Goal: Task Accomplishment & Management: Complete application form

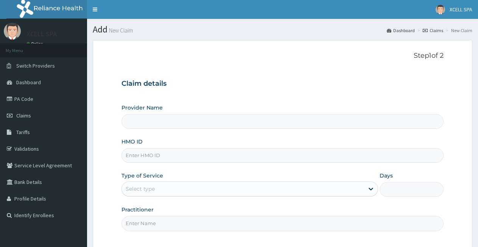
click at [135, 156] on input "HMO ID" at bounding box center [282, 155] width 322 height 15
type input "XCELL Gym and Spa"
type input "1"
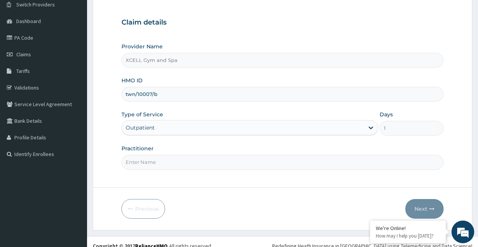
scroll to position [70, 0]
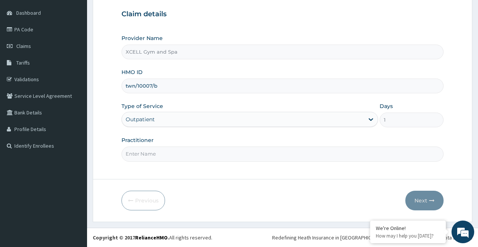
type input "twn/10007/b"
click at [182, 157] on input "Practitioner" at bounding box center [282, 154] width 322 height 15
type input "GYM INSTRUCTOR"
click at [413, 200] on button "Next" at bounding box center [424, 201] width 38 height 20
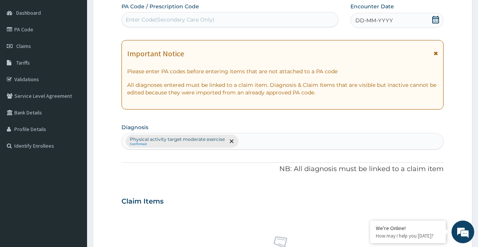
click at [136, 20] on div "Enter Code(Secondary Care Only)" at bounding box center [170, 20] width 89 height 8
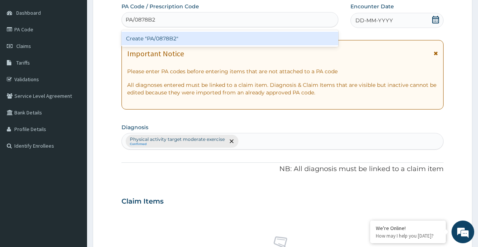
type input "PA/0878B2"
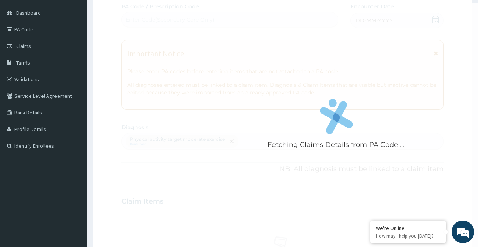
click at [398, 23] on div "Fetching Claims Details from PA Code..... PA Code / Prescription Code Enter Cod…" at bounding box center [282, 200] width 322 height 394
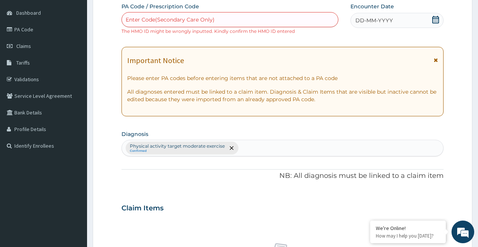
click at [434, 21] on icon at bounding box center [435, 20] width 7 height 8
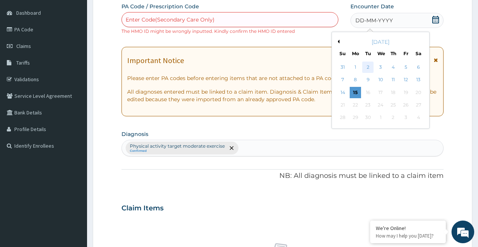
click at [366, 68] on div "2" at bounding box center [367, 67] width 11 height 11
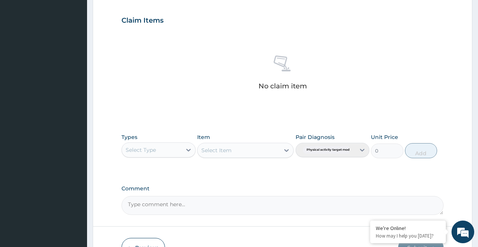
scroll to position [268, 0]
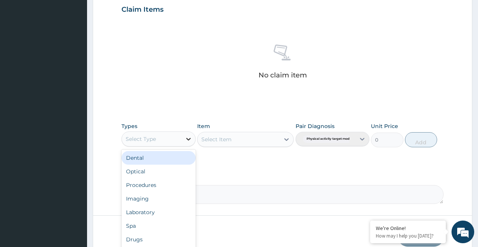
click at [189, 141] on icon at bounding box center [189, 139] width 8 height 8
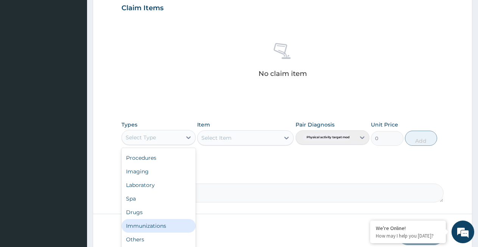
scroll to position [305, 0]
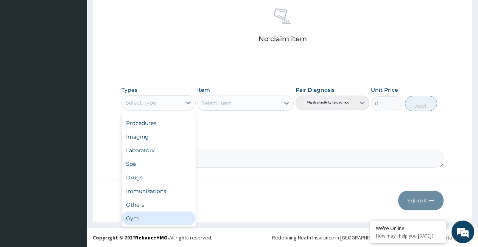
click at [149, 217] on div "Gym" at bounding box center [158, 219] width 74 height 14
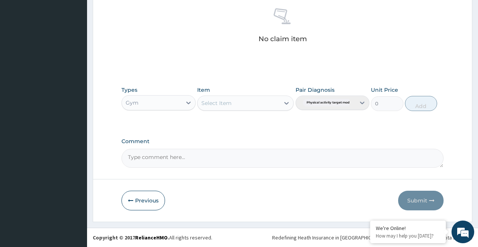
click at [236, 104] on div "Select Item" at bounding box center [238, 103] width 82 height 12
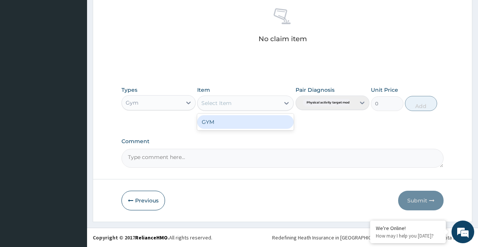
click at [228, 119] on div "GYM" at bounding box center [245, 122] width 96 height 14
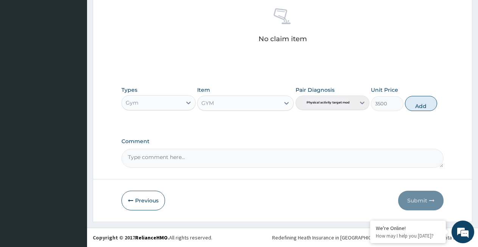
click at [320, 107] on div "Pair Diagnosis Physical activity target moder..." at bounding box center [332, 98] width 74 height 25
click at [410, 105] on button "Add" at bounding box center [421, 103] width 32 height 15
type input "0"
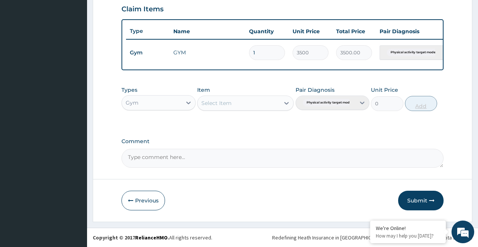
scroll to position [275, 0]
click at [415, 197] on button "Submit" at bounding box center [420, 201] width 45 height 20
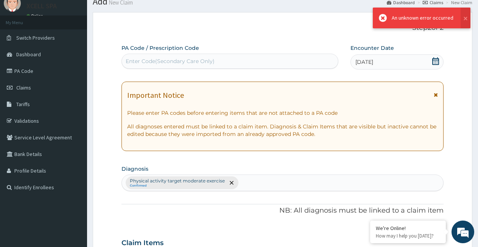
scroll to position [268, 0]
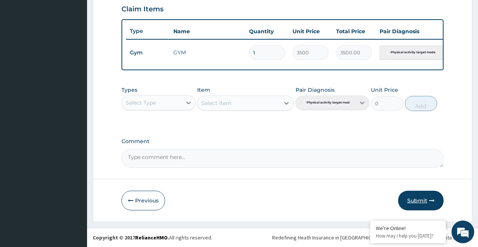
click at [414, 202] on button "Submit" at bounding box center [420, 201] width 45 height 20
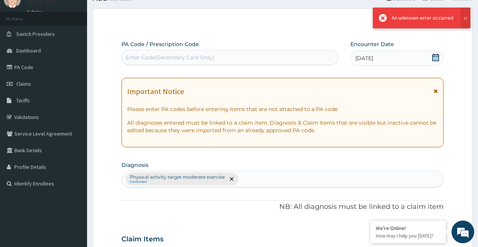
scroll to position [0, 0]
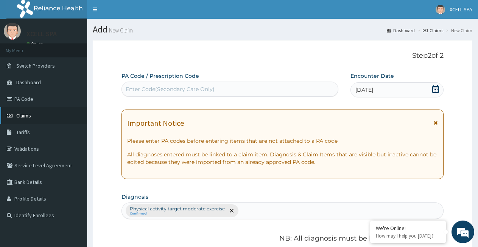
click at [22, 116] on span "Claims" at bounding box center [23, 115] width 15 height 7
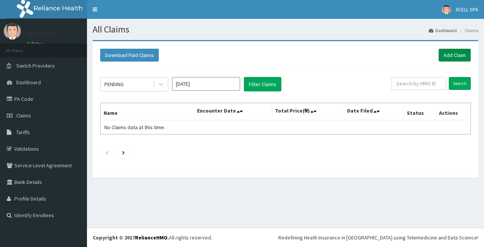
click at [445, 56] on link "Add Claim" at bounding box center [455, 55] width 32 height 13
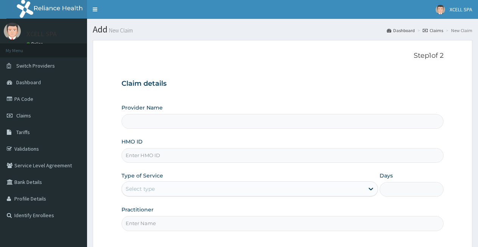
click at [128, 157] on input "HMO ID" at bounding box center [282, 155] width 322 height 15
type input "XCELL Gym and Spa"
type input "1"
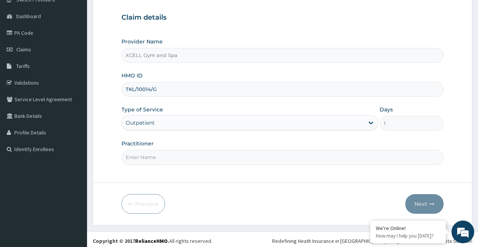
scroll to position [70, 0]
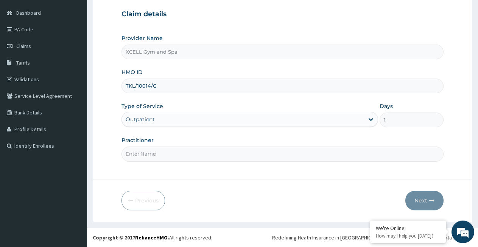
type input "TKL/10014/G"
click at [160, 157] on input "Practitioner" at bounding box center [282, 154] width 322 height 15
type input "GYM INSTRUCTOR"
click at [420, 201] on button "Next" at bounding box center [424, 201] width 38 height 20
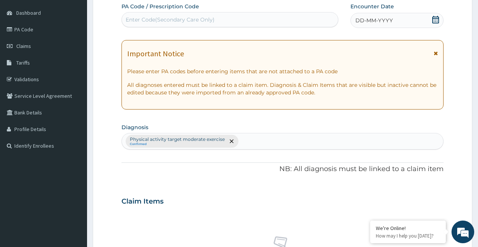
click at [157, 22] on div "Enter Code(Secondary Care Only)" at bounding box center [170, 20] width 89 height 8
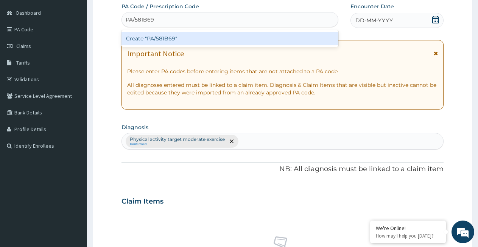
type input "PA/581B69"
click at [392, 17] on div "PA Code / Prescription Code option Create "PA/581B69" focused, 1 of 1. 1 result…" at bounding box center [282, 200] width 322 height 394
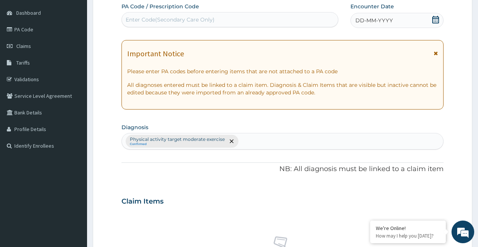
click at [434, 20] on icon at bounding box center [435, 20] width 8 height 8
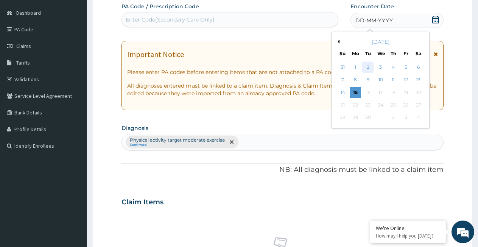
click at [368, 67] on div "2" at bounding box center [367, 67] width 11 height 11
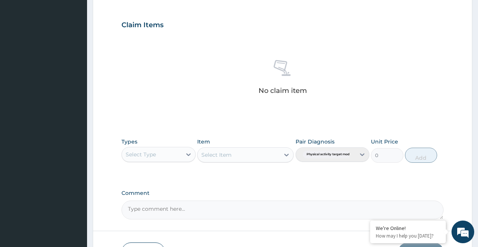
scroll to position [250, 0]
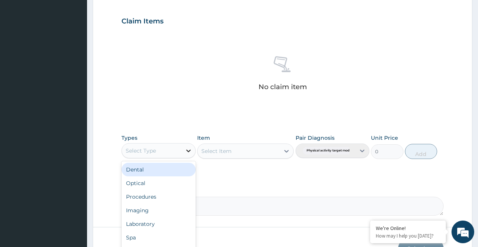
click at [188, 150] on icon at bounding box center [189, 151] width 8 height 8
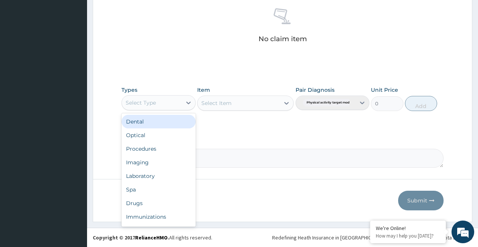
scroll to position [26, 0]
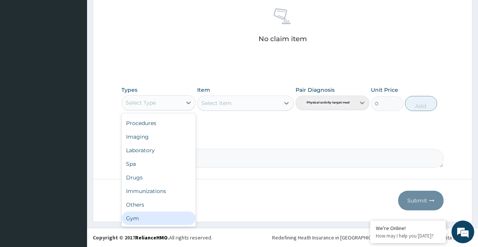
click at [164, 218] on div "Gym" at bounding box center [158, 219] width 74 height 14
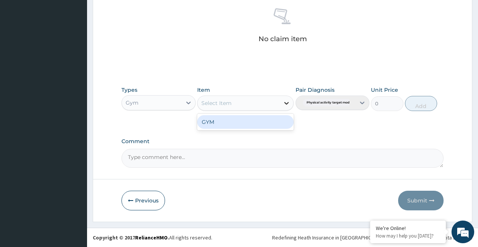
click at [286, 102] on icon at bounding box center [286, 103] width 8 height 8
click at [281, 119] on div "GYM" at bounding box center [245, 122] width 96 height 14
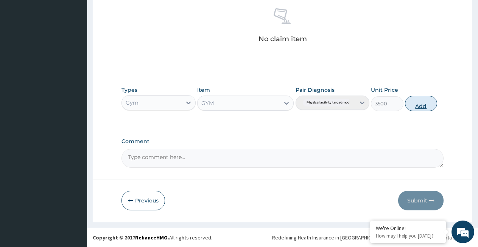
click at [416, 105] on button "Add" at bounding box center [421, 103] width 32 height 15
type input "0"
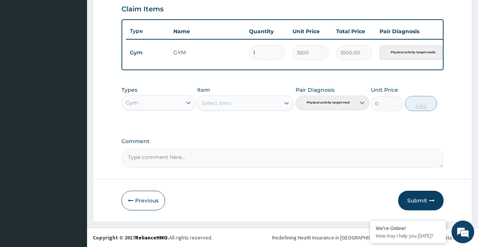
scroll to position [268, 0]
click at [421, 199] on button "Submit" at bounding box center [420, 201] width 45 height 20
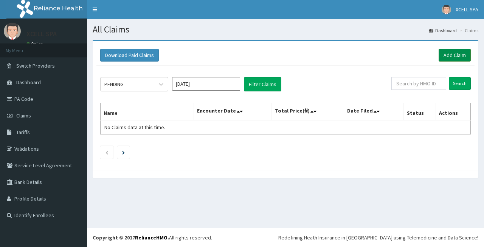
click at [461, 54] on link "Add Claim" at bounding box center [455, 55] width 32 height 13
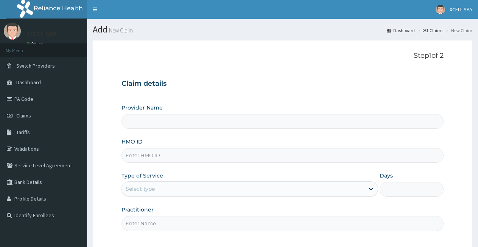
click at [130, 155] on input "HMO ID" at bounding box center [282, 155] width 322 height 15
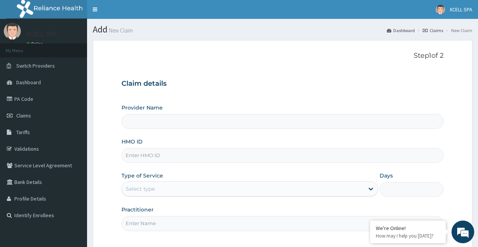
type input "XCELL Gym and Spa"
type input "1"
type input "TWN/10007/A"
click at [185, 225] on input "Practitioner" at bounding box center [282, 223] width 322 height 15
type input "GYM INSTRUCTOR"
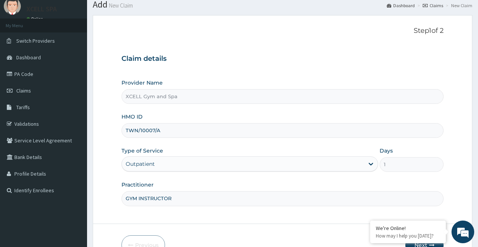
scroll to position [70, 0]
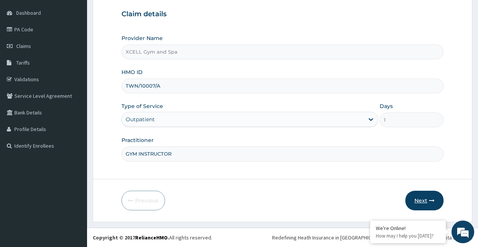
click at [416, 194] on button "Next" at bounding box center [424, 201] width 38 height 20
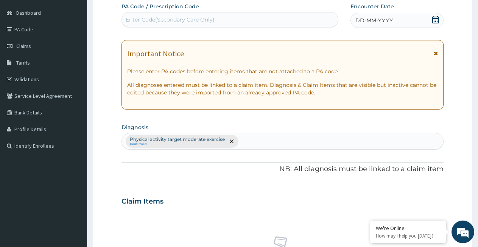
click at [131, 22] on div "Enter Code(Secondary Care Only)" at bounding box center [170, 20] width 89 height 8
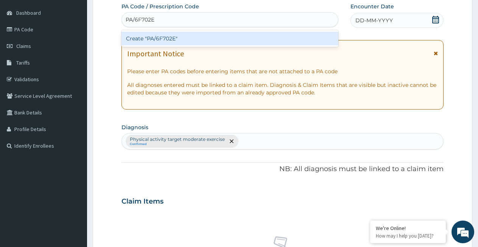
type input "PA/6F702E"
click at [435, 22] on div "PA Code / Prescription Code option Create "PA/6F702E" focused, 1 of 1. 1 result…" at bounding box center [282, 200] width 322 height 394
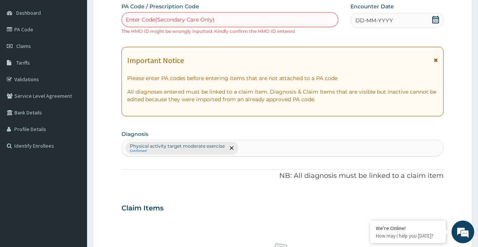
click at [409, 22] on div "DD-MM-YYYY" at bounding box center [396, 20] width 93 height 15
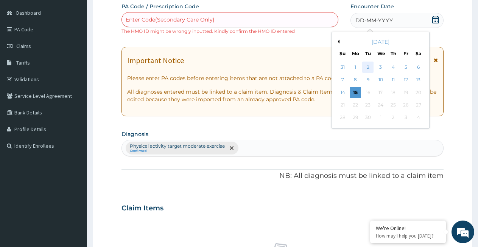
click at [366, 64] on div "2" at bounding box center [367, 67] width 11 height 11
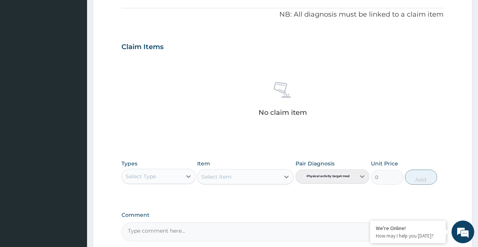
scroll to position [232, 0]
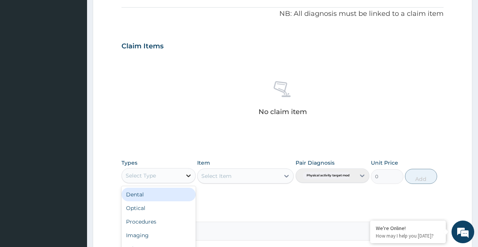
click at [189, 175] on icon at bounding box center [188, 176] width 5 height 3
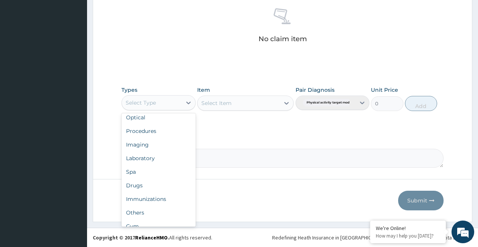
scroll to position [26, 0]
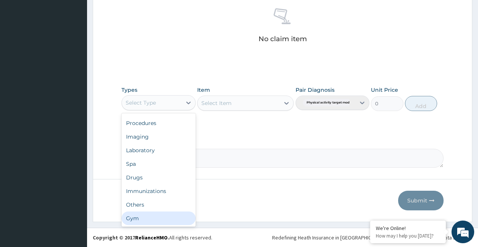
click at [167, 219] on div "Gym" at bounding box center [158, 219] width 74 height 14
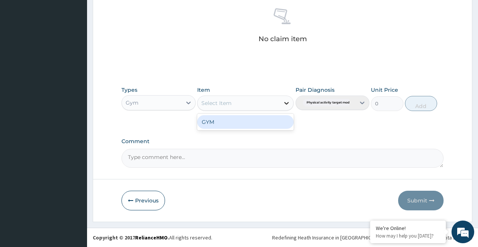
click at [286, 104] on icon at bounding box center [286, 103] width 5 height 3
click at [276, 118] on div "GYM" at bounding box center [245, 122] width 96 height 14
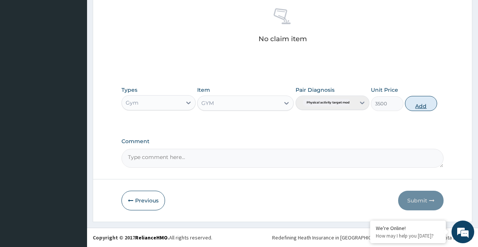
click at [426, 103] on button "Add" at bounding box center [421, 103] width 32 height 15
type input "0"
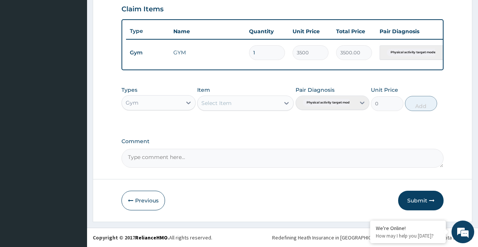
click at [414, 197] on button "Submit" at bounding box center [420, 201] width 45 height 20
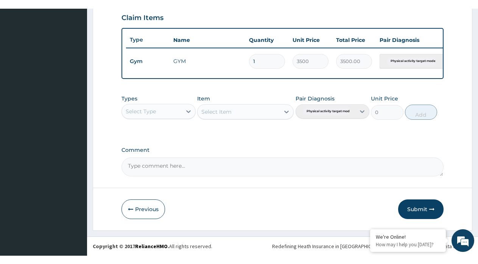
scroll to position [251, 0]
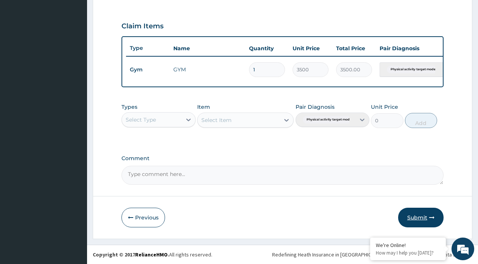
click at [412, 217] on button "Submit" at bounding box center [420, 218] width 45 height 20
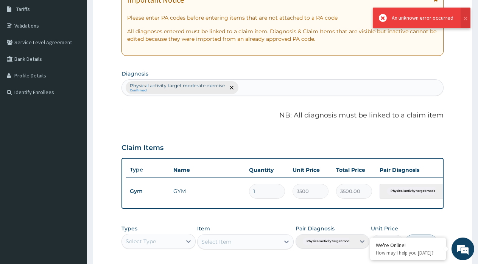
scroll to position [0, 0]
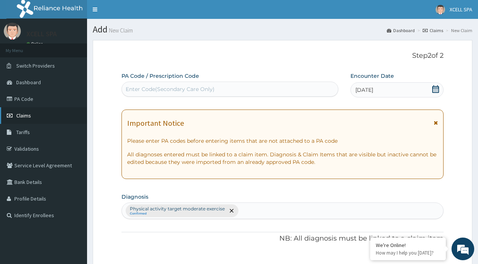
click at [19, 115] on span "Claims" at bounding box center [23, 115] width 15 height 7
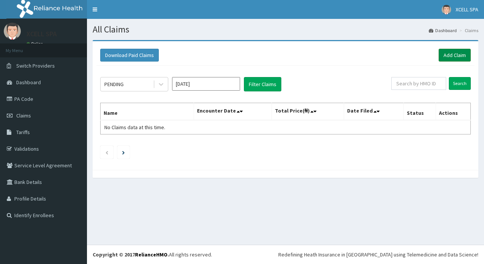
click at [447, 55] on link "Add Claim" at bounding box center [455, 55] width 32 height 13
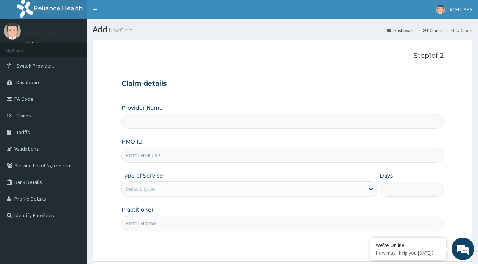
type input "XCELL Gym and Spa"
type input "1"
click at [140, 154] on input "HMO ID" at bounding box center [282, 155] width 322 height 15
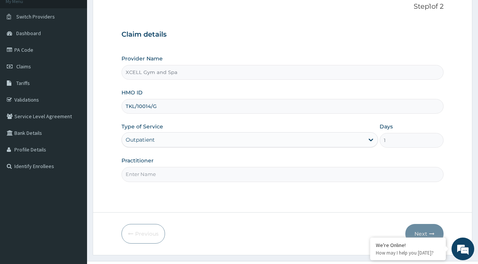
scroll to position [65, 0]
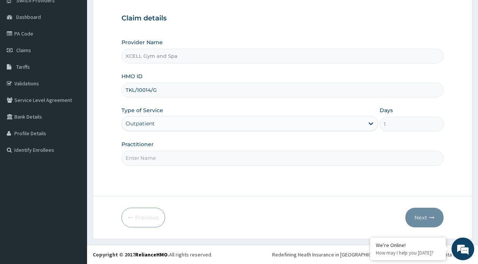
type input "TKL/10014/G"
click at [230, 158] on input "Practitioner" at bounding box center [282, 158] width 322 height 15
type input "GYM INSTRUCTOR"
click at [418, 219] on button "Next" at bounding box center [424, 218] width 38 height 20
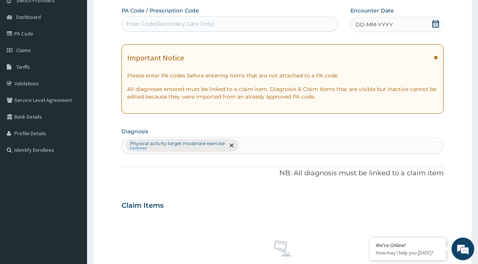
click at [158, 23] on div "Enter Code(Secondary Care Only)" at bounding box center [170, 24] width 89 height 8
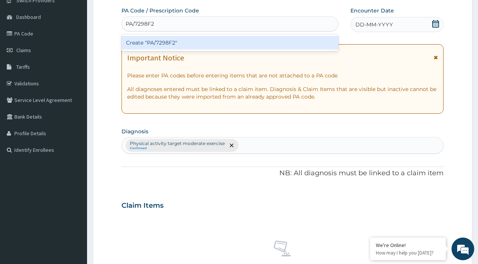
type input "PA/7298F2"
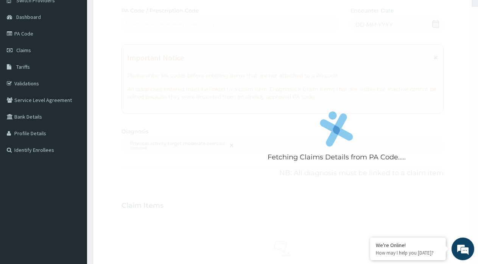
click at [368, 26] on div "Fetching Claims Details from PA Code..... PA Code / Prescription Code Enter Cod…" at bounding box center [282, 204] width 322 height 394
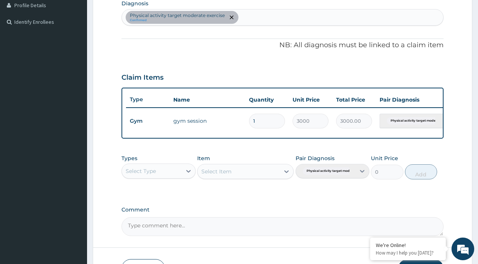
scroll to position [202, 0]
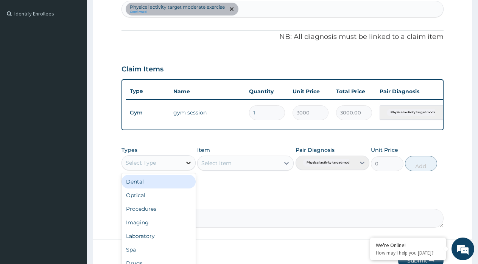
click at [190, 167] on icon at bounding box center [189, 163] width 8 height 8
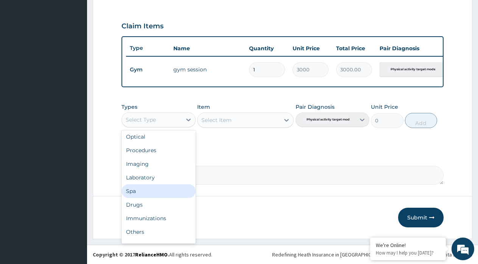
scroll to position [26, 0]
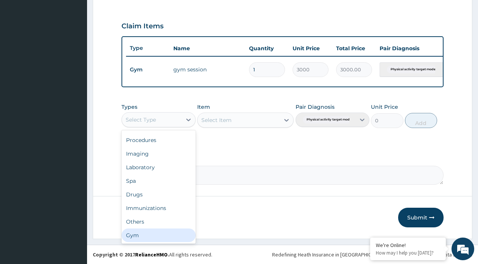
click at [172, 238] on div "Gym" at bounding box center [158, 236] width 74 height 14
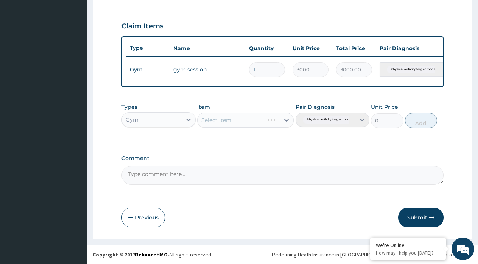
click at [264, 118] on div "Select Item" at bounding box center [245, 120] width 96 height 15
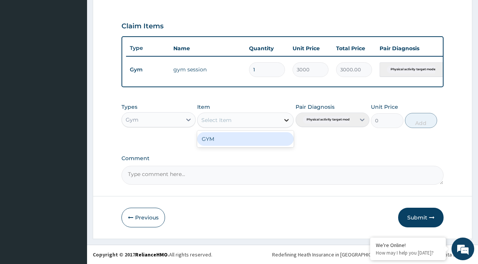
click at [289, 119] on icon at bounding box center [286, 120] width 8 height 8
click at [274, 135] on div "GYM" at bounding box center [245, 139] width 96 height 14
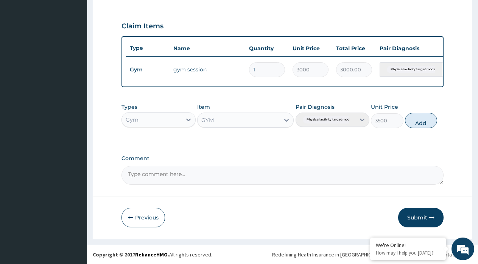
click at [344, 124] on div "Pair Diagnosis Physical activity target moder..." at bounding box center [332, 115] width 74 height 25
click at [414, 121] on button "Add" at bounding box center [421, 120] width 32 height 15
type input "0"
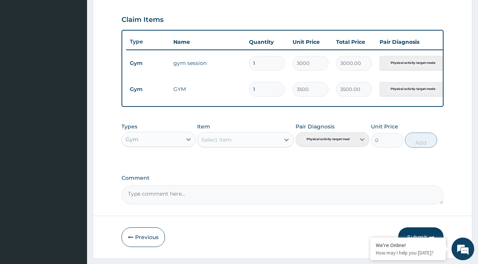
scroll to position [278, 0]
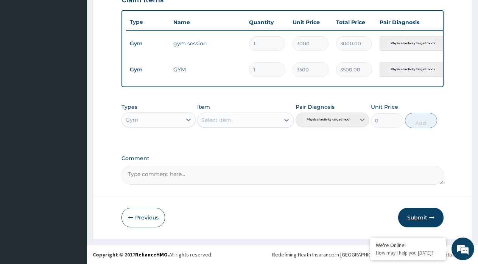
click at [428, 220] on button "Submit" at bounding box center [420, 218] width 45 height 20
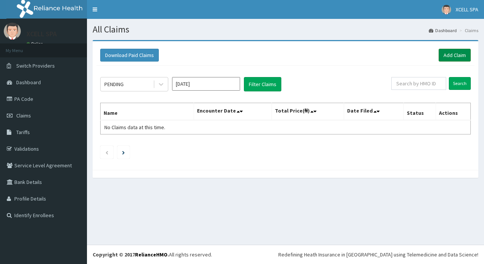
click at [452, 52] on link "Add Claim" at bounding box center [455, 55] width 32 height 13
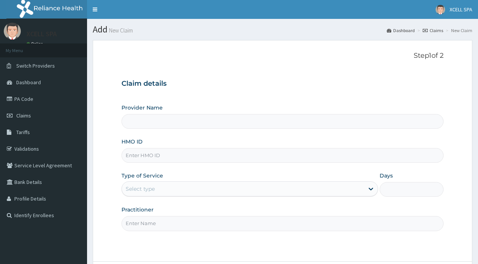
click at [142, 155] on input "HMO ID" at bounding box center [282, 155] width 322 height 15
type input "XCELL Gym and Spa"
type input "1"
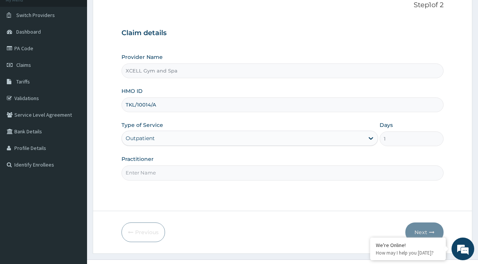
scroll to position [65, 0]
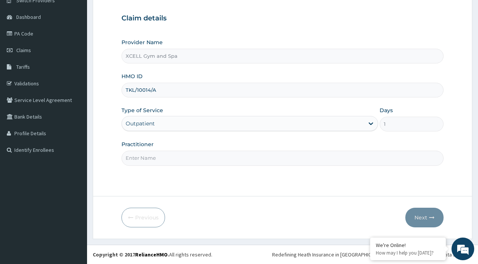
type input "TKL/10014/A"
click at [189, 160] on input "Practitioner" at bounding box center [282, 158] width 322 height 15
type input "GYM INSTRUCTOR"
click at [421, 216] on button "Next" at bounding box center [424, 218] width 38 height 20
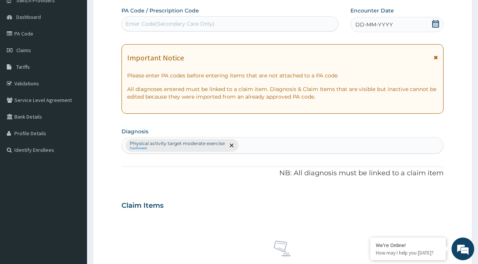
click at [140, 19] on div "Enter Code(Secondary Care Only)" at bounding box center [230, 24] width 216 height 12
click at [137, 25] on div "Enter Code(Secondary Care Only)" at bounding box center [170, 24] width 89 height 8
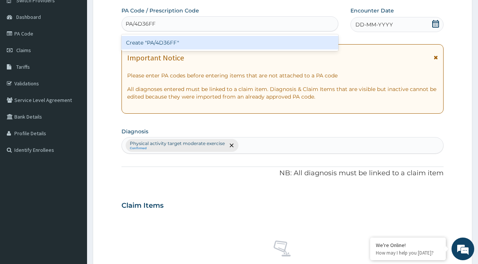
type input "PA/4D36FF"
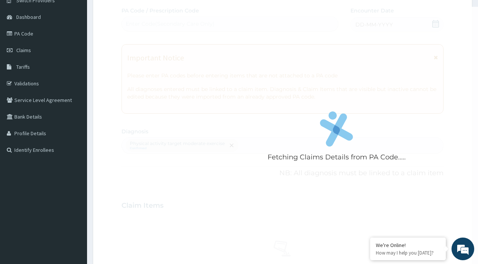
click at [370, 26] on div "Fetching Claims Details from PA Code..... PA Code / Prescription Code Enter Cod…" at bounding box center [282, 204] width 322 height 394
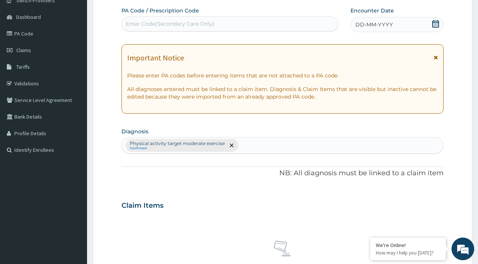
click at [435, 25] on icon at bounding box center [435, 24] width 8 height 8
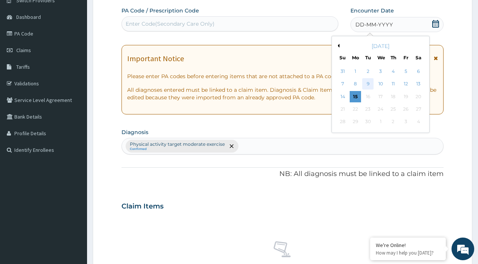
click at [367, 84] on div "9" at bounding box center [367, 84] width 11 height 11
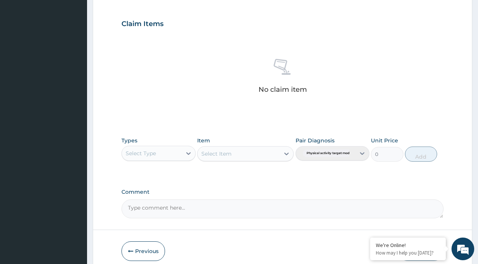
scroll to position [252, 0]
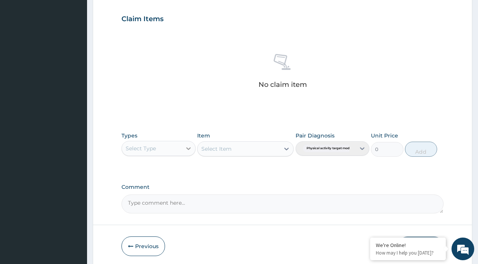
click at [190, 150] on icon at bounding box center [189, 149] width 8 height 8
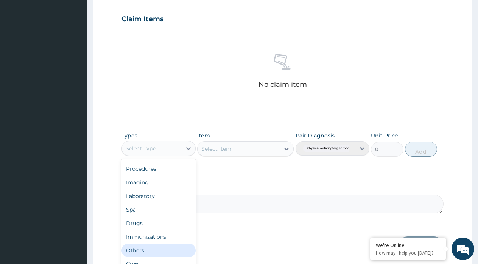
scroll to position [281, 0]
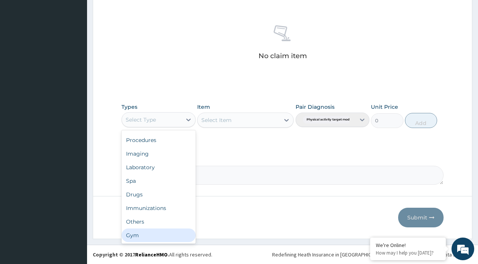
click at [161, 232] on div "Gym" at bounding box center [158, 236] width 74 height 14
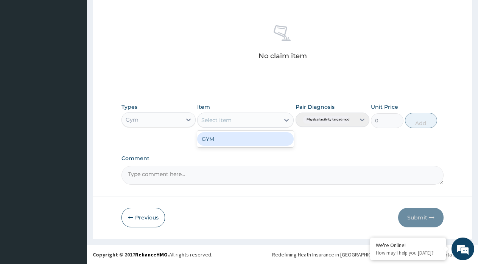
click at [257, 122] on div "Select Item" at bounding box center [238, 120] width 82 height 12
click at [253, 136] on div "GYM" at bounding box center [245, 139] width 96 height 14
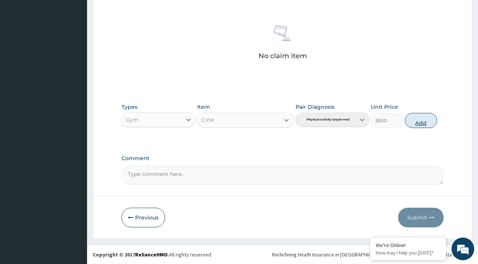
click at [412, 122] on button "Add" at bounding box center [421, 120] width 32 height 15
type input "0"
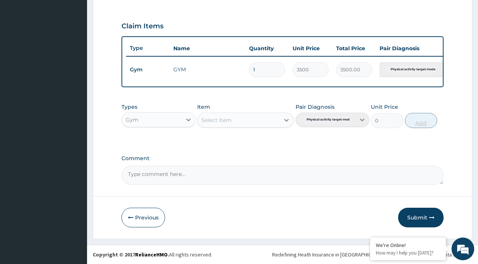
scroll to position [251, 0]
click at [411, 217] on button "Submit" at bounding box center [420, 218] width 45 height 20
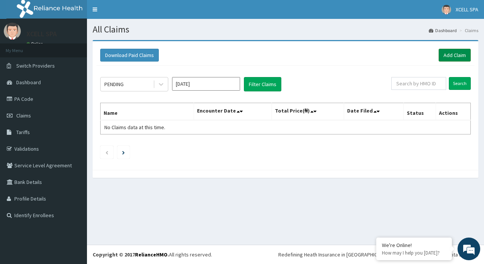
click at [452, 53] on link "Add Claim" at bounding box center [455, 55] width 32 height 13
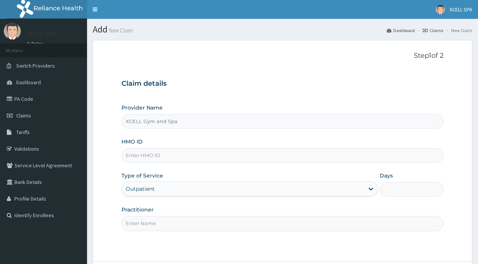
type input "XCELL Gym and Spa"
type input "1"
click at [146, 155] on input "HMO ID" at bounding box center [282, 155] width 322 height 15
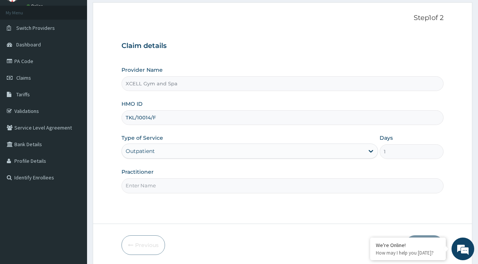
scroll to position [65, 0]
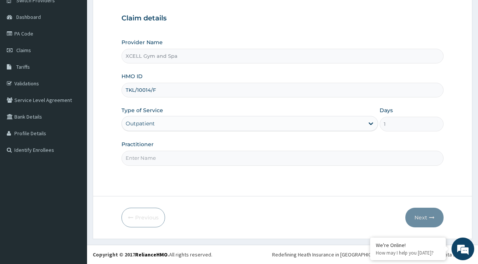
type input "TKL/10014/F"
click at [238, 161] on input "Practitioner" at bounding box center [282, 158] width 322 height 15
type input "GYM INSTRUCTOR"
click at [418, 216] on button "Next" at bounding box center [424, 218] width 38 height 20
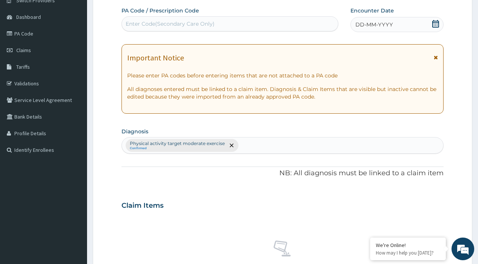
click at [142, 25] on div "Enter Code(Secondary Care Only)" at bounding box center [170, 24] width 89 height 8
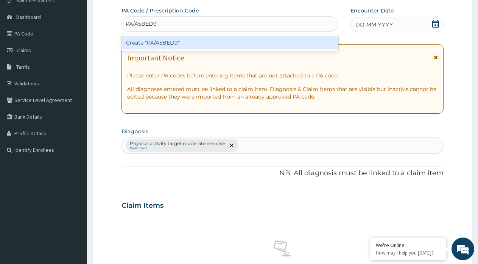
type input "PA/A5BED9"
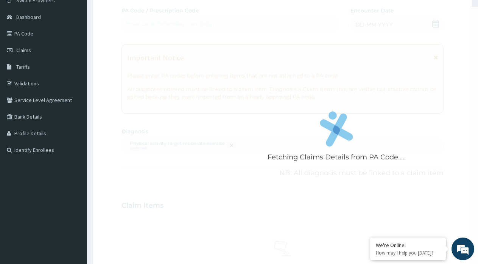
click at [383, 23] on div "Fetching Claims Details from PA Code..... PA Code / Prescription Code Enter Cod…" at bounding box center [282, 204] width 322 height 394
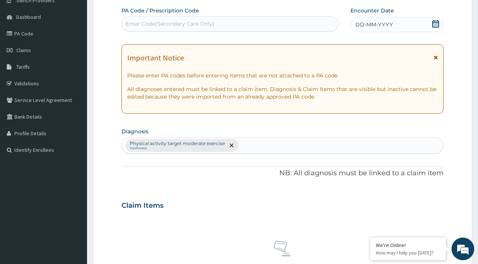
click at [436, 25] on icon at bounding box center [435, 24] width 8 height 8
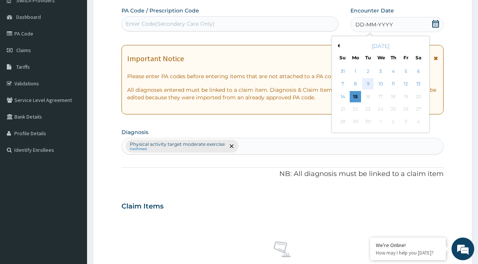
click at [365, 85] on div "9" at bounding box center [367, 84] width 11 height 11
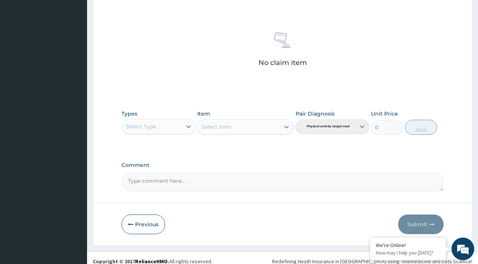
scroll to position [281, 0]
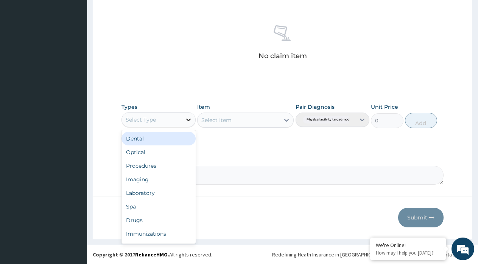
click at [187, 120] on icon at bounding box center [188, 120] width 5 height 3
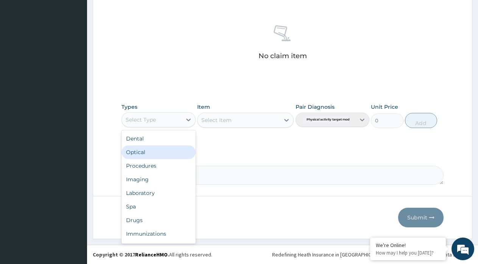
scroll to position [26, 0]
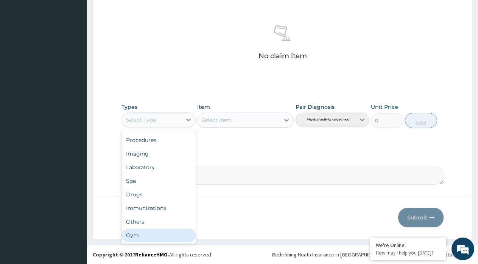
click at [159, 239] on div "Gym" at bounding box center [158, 236] width 74 height 14
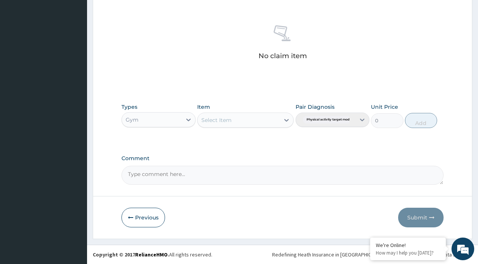
click at [250, 127] on div "Select Item" at bounding box center [245, 120] width 96 height 15
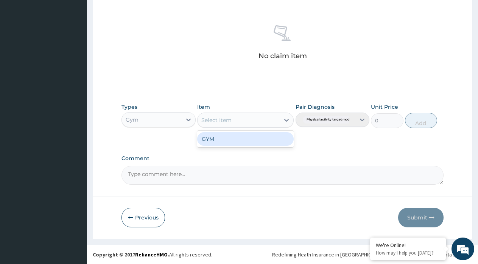
click at [253, 123] on div "Select Item" at bounding box center [238, 120] width 82 height 12
click at [248, 140] on div "GYM" at bounding box center [245, 139] width 96 height 14
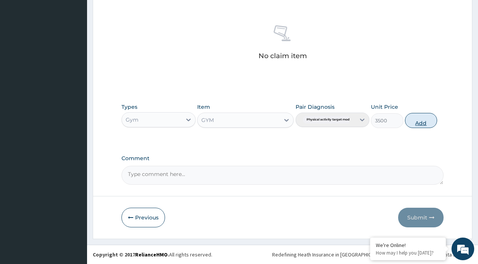
click at [410, 121] on button "Add" at bounding box center [421, 120] width 32 height 15
type input "0"
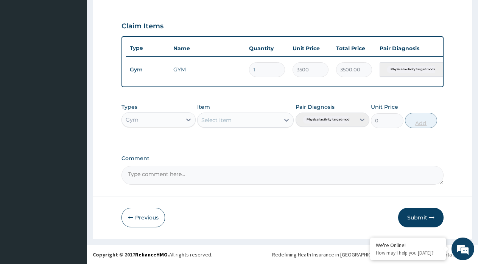
scroll to position [251, 0]
click at [413, 216] on button "Submit" at bounding box center [420, 218] width 45 height 20
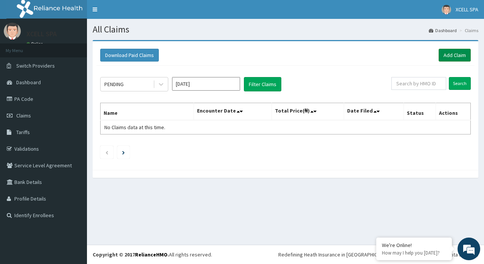
click at [461, 56] on link "Add Claim" at bounding box center [455, 55] width 32 height 13
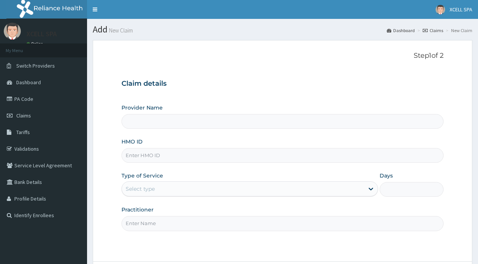
type input "XCELL Gym and Spa"
type input "1"
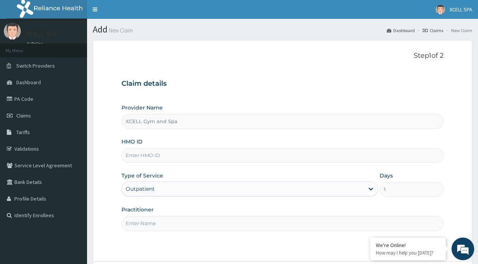
click at [137, 156] on input "HMO ID" at bounding box center [282, 155] width 322 height 15
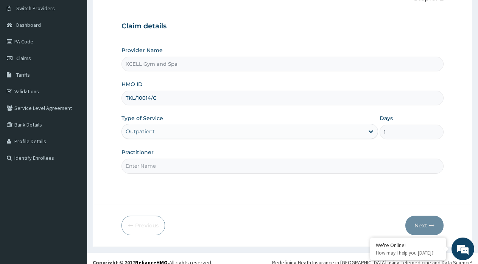
scroll to position [65, 0]
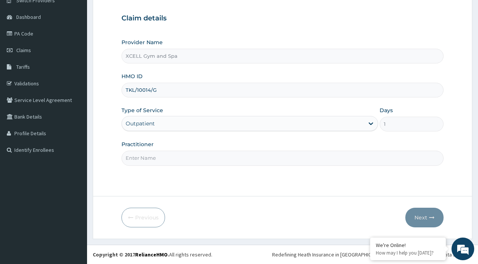
type input "TKL/10014/G"
click at [198, 161] on input "Practitioner" at bounding box center [282, 158] width 322 height 15
type input "GYM INSTRUCTOR"
click at [423, 218] on button "Next" at bounding box center [424, 218] width 38 height 20
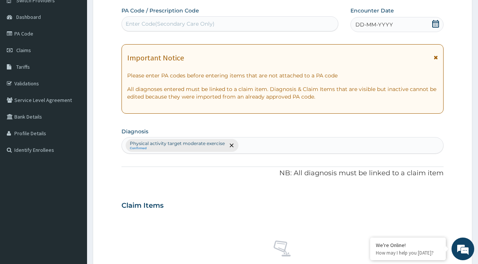
click at [165, 22] on div "Enter Code(Secondary Care Only)" at bounding box center [170, 24] width 89 height 8
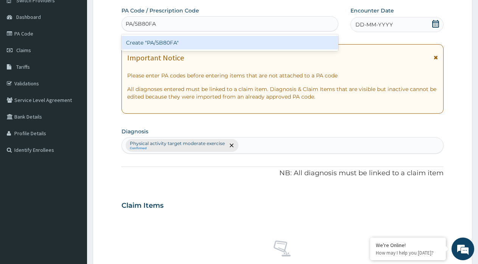
type input "PA/5B80FA"
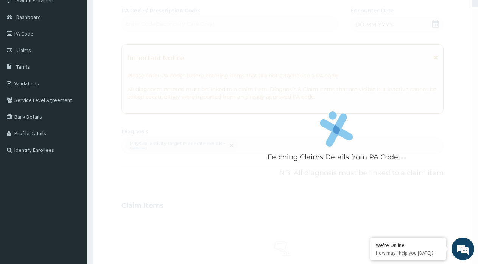
click at [434, 25] on div "Fetching Claims Details from PA Code..... PA Code / Prescription Code Enter Cod…" at bounding box center [282, 204] width 322 height 394
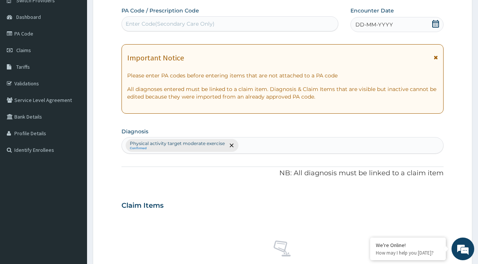
click at [433, 25] on icon at bounding box center [435, 24] width 8 height 8
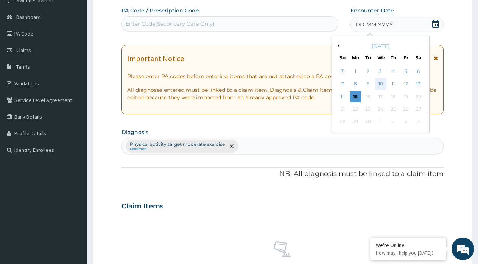
click at [380, 85] on div "10" at bounding box center [380, 84] width 11 height 11
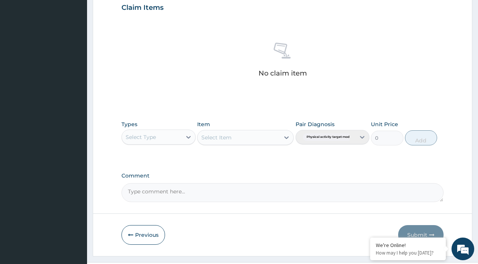
scroll to position [281, 0]
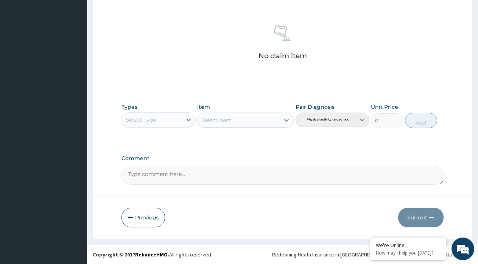
click at [177, 120] on div "Select Type" at bounding box center [152, 120] width 60 height 12
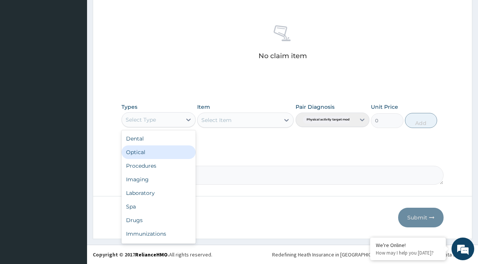
scroll to position [26, 0]
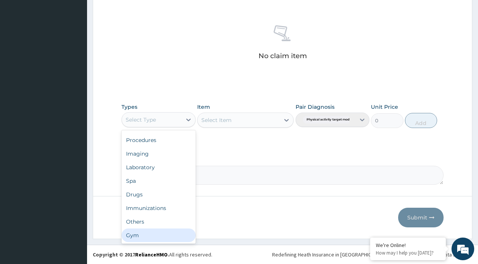
click at [143, 238] on div "Gym" at bounding box center [158, 236] width 74 height 14
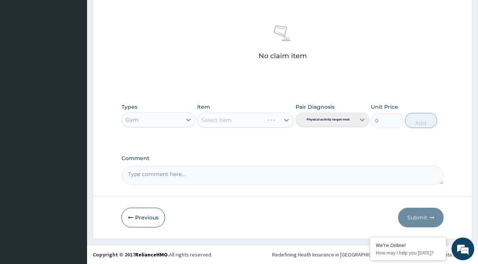
click at [238, 119] on div "Select Item" at bounding box center [245, 120] width 96 height 15
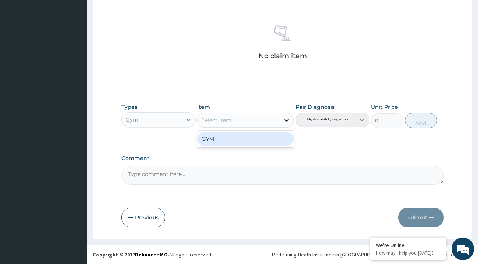
click at [285, 120] on icon at bounding box center [286, 120] width 5 height 3
click at [267, 139] on div "GYM" at bounding box center [245, 139] width 96 height 14
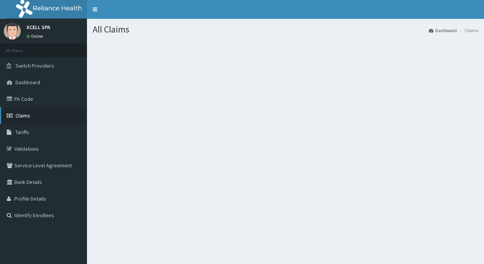
click at [44, 117] on link "Claims" at bounding box center [43, 115] width 87 height 17
click at [42, 114] on link "Claims" at bounding box center [43, 115] width 87 height 17
click at [390, 96] on section at bounding box center [285, 81] width 397 height 95
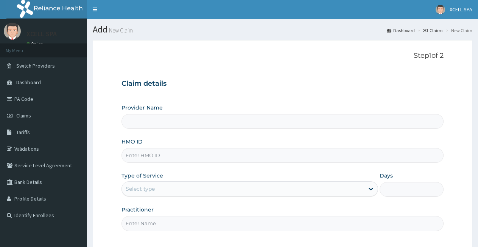
click at [127, 157] on input "HMO ID" at bounding box center [282, 155] width 322 height 15
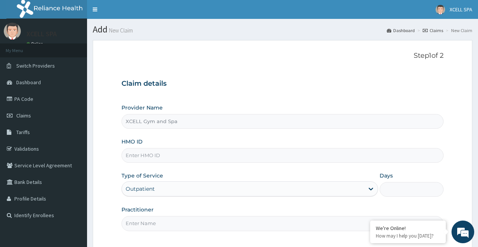
type input "XCELL Gym and Spa"
type input "1"
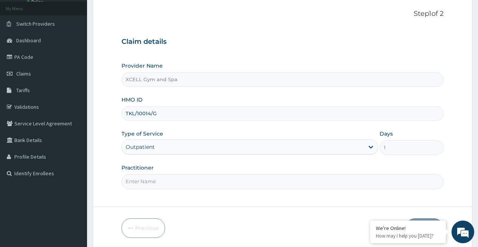
scroll to position [70, 0]
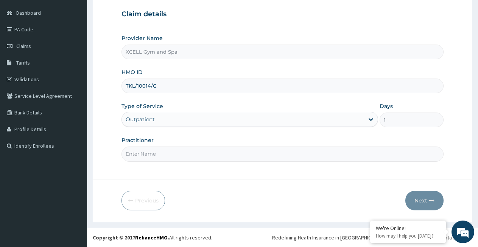
type input "TKL/10014/G"
click at [155, 152] on input "Practitioner" at bounding box center [282, 154] width 322 height 15
type input "GYM INSTRUCTOR"
click at [423, 203] on button "Next" at bounding box center [424, 201] width 38 height 20
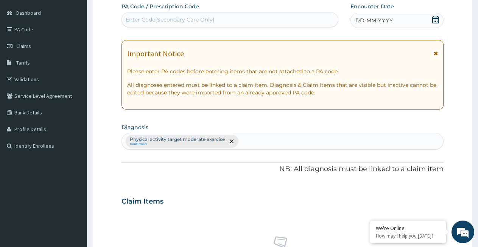
click at [134, 20] on div "Enter Code(Secondary Care Only)" at bounding box center [170, 20] width 89 height 8
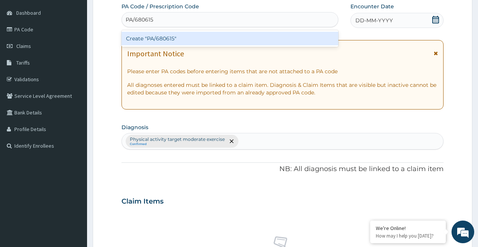
type input "PA/680615"
click at [370, 25] on div "PA Code / Prescription Code option Create "PA/680615" focused, 1 of 1. 1 result…" at bounding box center [282, 200] width 322 height 394
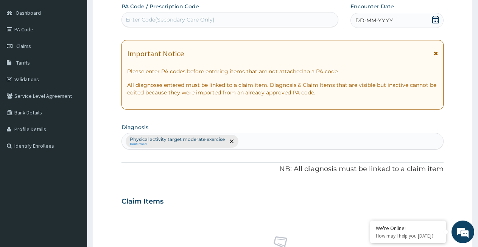
click at [434, 20] on icon at bounding box center [435, 20] width 8 height 8
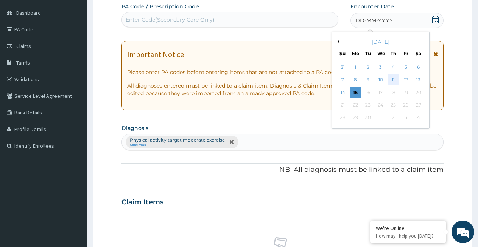
click at [394, 79] on div "11" at bounding box center [392, 79] width 11 height 11
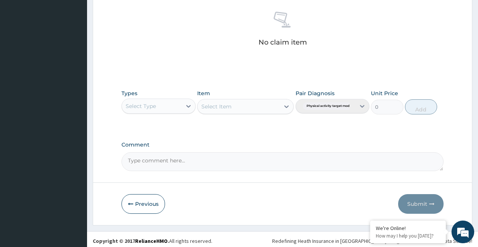
scroll to position [298, 0]
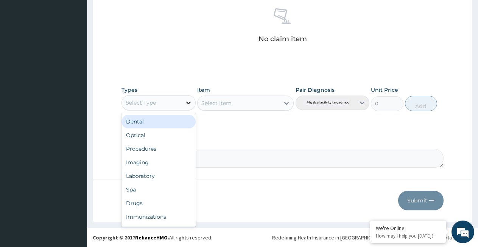
click at [190, 103] on icon at bounding box center [188, 103] width 5 height 3
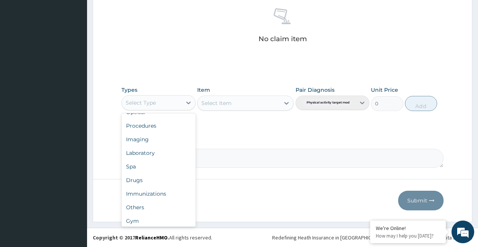
scroll to position [26, 0]
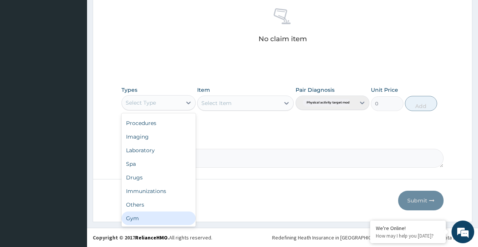
click at [158, 217] on div "Gym" at bounding box center [158, 219] width 74 height 14
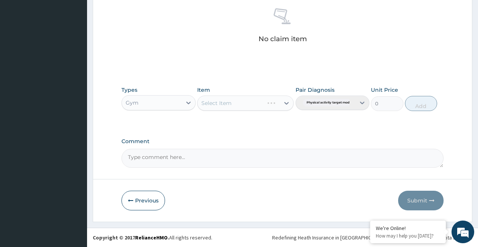
click at [243, 104] on div "Select Item" at bounding box center [245, 103] width 96 height 15
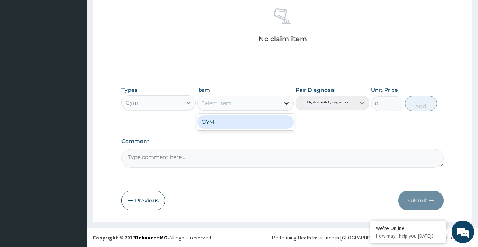
click at [284, 104] on icon at bounding box center [286, 103] width 8 height 8
click at [265, 118] on div "GYM" at bounding box center [245, 122] width 96 height 14
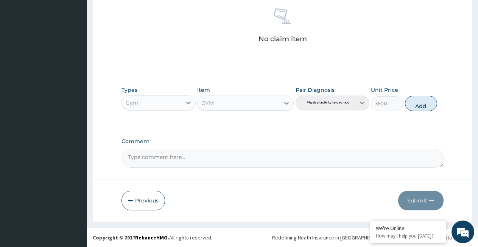
click at [330, 106] on div "Pair Diagnosis Physical activity target moder..." at bounding box center [332, 98] width 74 height 25
click at [418, 105] on button "Add" at bounding box center [421, 103] width 32 height 15
type input "0"
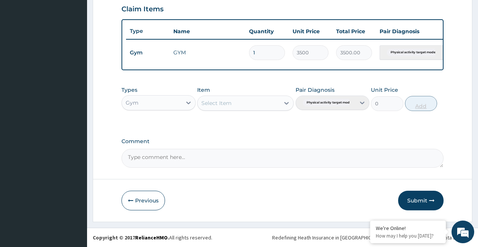
scroll to position [268, 0]
click at [414, 197] on button "Submit" at bounding box center [420, 201] width 45 height 20
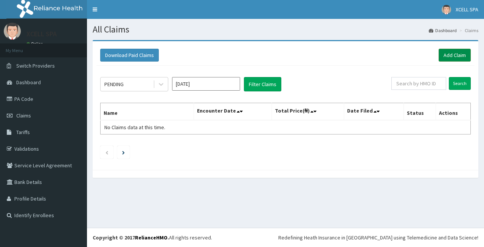
click at [450, 57] on link "Add Claim" at bounding box center [455, 55] width 32 height 13
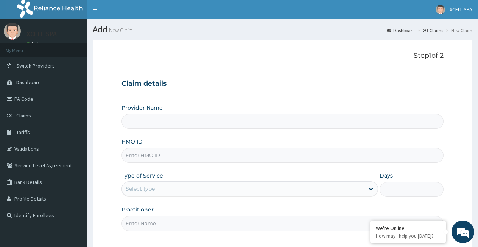
type input "XCELL Gym and Spa"
type input "1"
click at [150, 156] on input "HMO ID" at bounding box center [282, 155] width 322 height 15
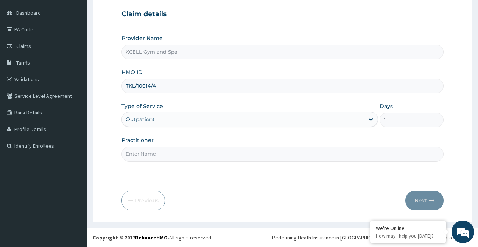
type input "TKL/10014/A"
click at [155, 154] on input "Practitioner" at bounding box center [282, 154] width 322 height 15
type input "GYM INSTRUCTOR"
click at [410, 197] on button "Next" at bounding box center [424, 201] width 38 height 20
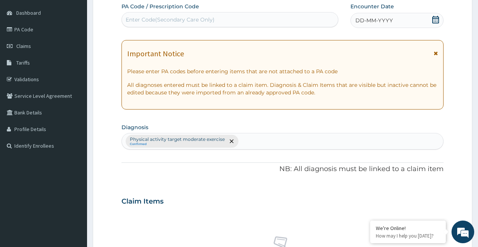
click at [135, 16] on div "Enter Code(Secondary Care Only)" at bounding box center [170, 20] width 89 height 8
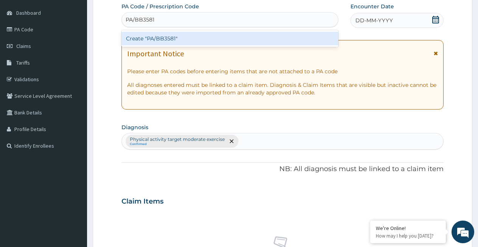
type input "PA/BB3581"
click at [367, 23] on div "PA Code / Prescription Code option Create "PA/BB3581" focused, 1 of 1. 1 result…" at bounding box center [282, 200] width 322 height 394
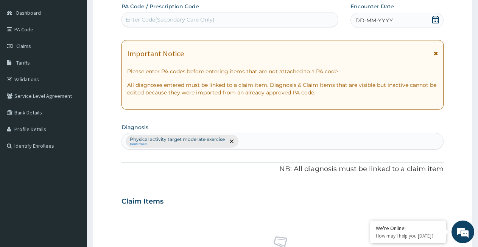
click at [433, 22] on icon at bounding box center [435, 20] width 8 height 8
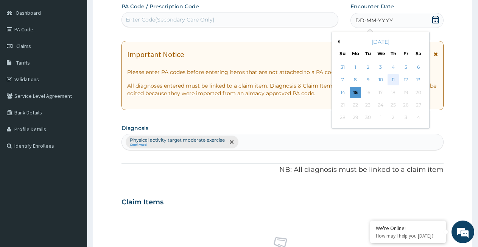
click at [392, 79] on div "11" at bounding box center [392, 79] width 11 height 11
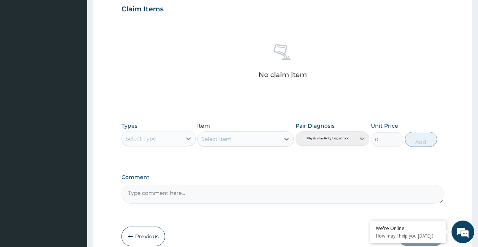
scroll to position [269, 0]
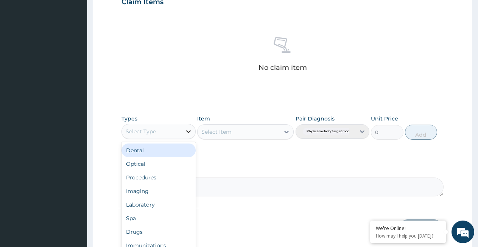
click at [187, 132] on icon at bounding box center [188, 131] width 5 height 3
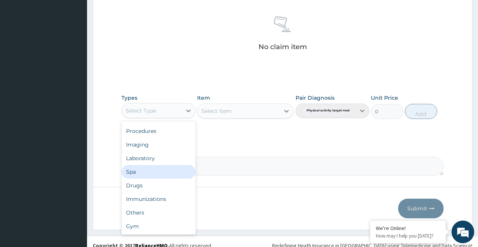
scroll to position [298, 0]
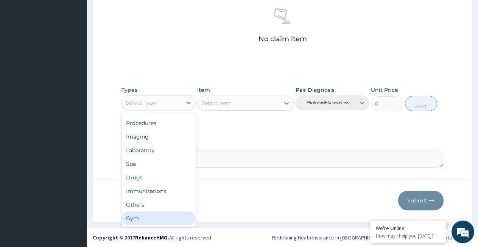
drag, startPoint x: 162, startPoint y: 221, endPoint x: 164, endPoint y: 218, distance: 4.0
click at [162, 220] on div "Gym" at bounding box center [158, 219] width 74 height 14
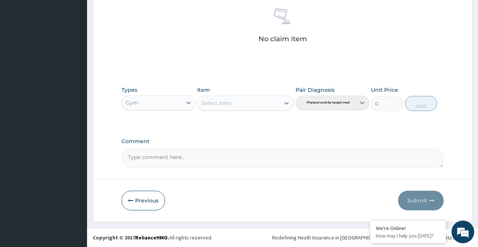
click at [261, 105] on div "Select Item" at bounding box center [245, 103] width 96 height 15
click at [285, 104] on icon at bounding box center [286, 103] width 8 height 8
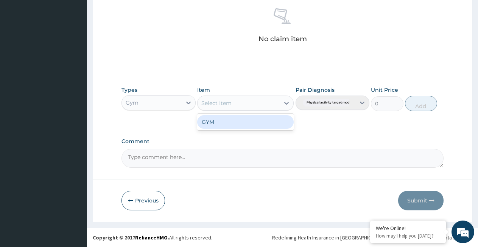
click at [272, 124] on div "GYM" at bounding box center [245, 122] width 96 height 14
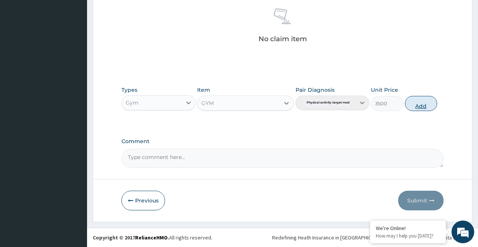
click at [417, 107] on button "Add" at bounding box center [421, 103] width 32 height 15
type input "0"
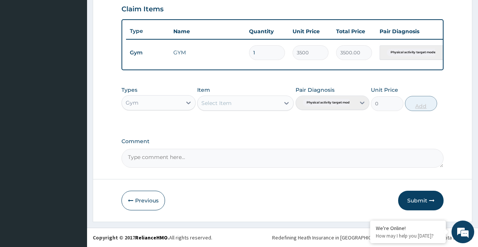
scroll to position [268, 0]
drag, startPoint x: 411, startPoint y: 198, endPoint x: 411, endPoint y: 189, distance: 8.3
click at [411, 197] on button "Submit" at bounding box center [420, 201] width 45 height 20
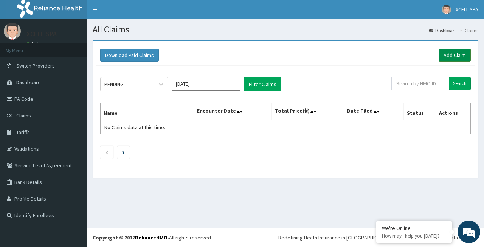
click at [454, 50] on link "Add Claim" at bounding box center [455, 55] width 32 height 13
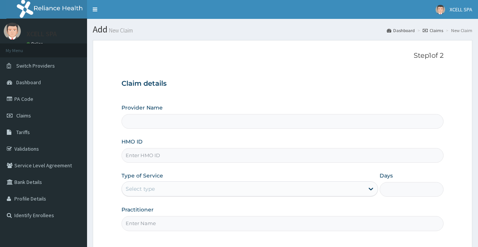
click at [130, 157] on input "HMO ID" at bounding box center [282, 155] width 322 height 15
type input "XCELL Gym and Spa"
type input "1"
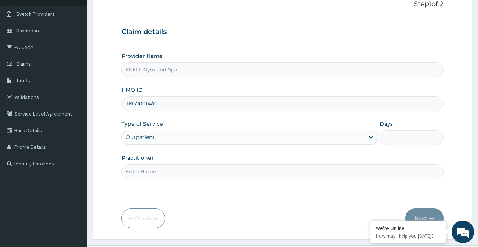
scroll to position [70, 0]
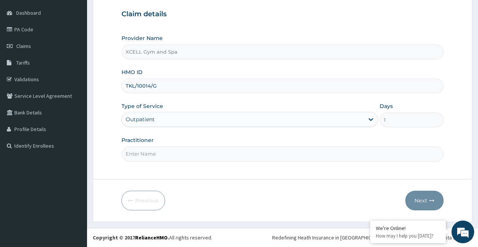
type input "TKL/10014/G"
click at [172, 155] on input "Practitioner" at bounding box center [282, 154] width 322 height 15
type input "GYM INSTRUCTOR"
click at [421, 198] on button "Next" at bounding box center [424, 201] width 38 height 20
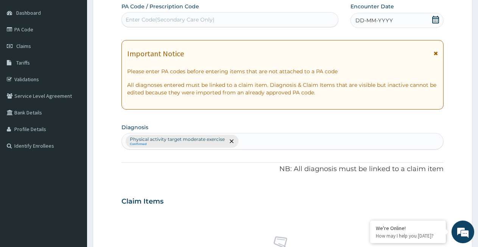
click at [135, 18] on div "Enter Code(Secondary Care Only)" at bounding box center [170, 20] width 89 height 8
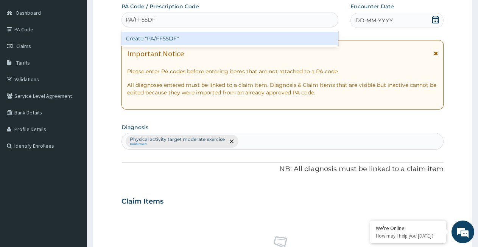
type input "PA/FF55DF"
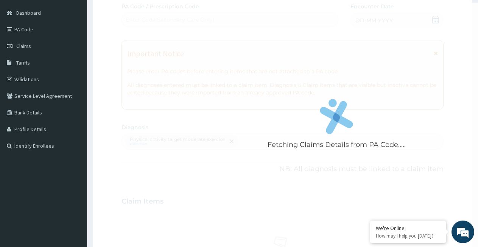
click at [356, 22] on div "Fetching Claims Details from PA Code..... PA Code / Prescription Code Enter Cod…" at bounding box center [282, 200] width 322 height 394
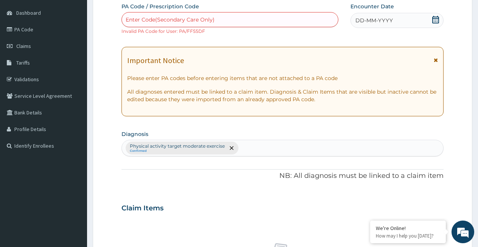
click at [436, 20] on icon at bounding box center [435, 20] width 8 height 8
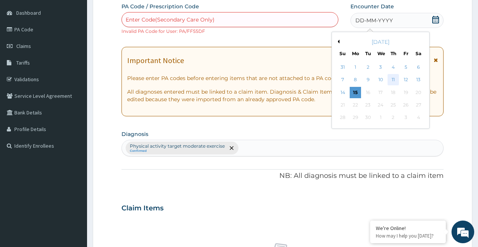
click at [390, 78] on div "11" at bounding box center [392, 79] width 11 height 11
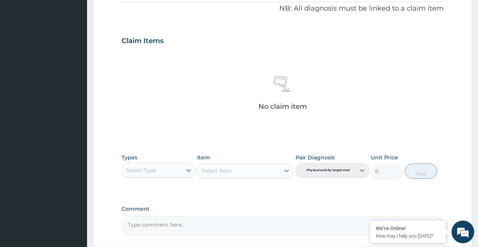
scroll to position [238, 0]
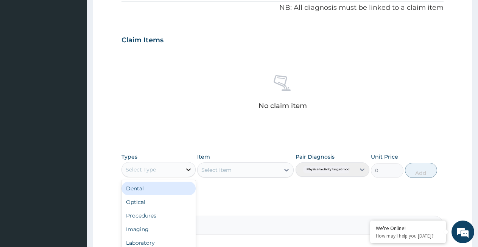
click at [186, 172] on icon at bounding box center [189, 170] width 8 height 8
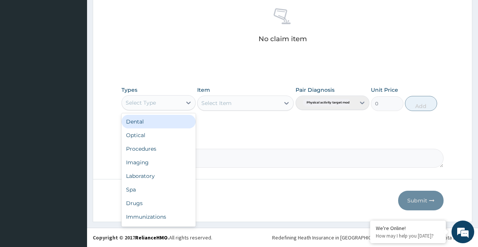
scroll to position [26, 0]
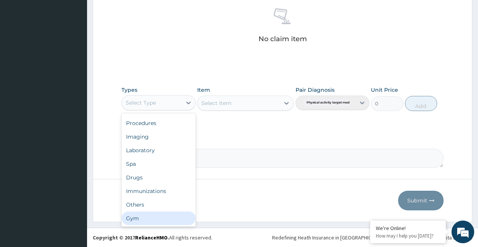
click at [161, 219] on div "Gym" at bounding box center [158, 219] width 74 height 14
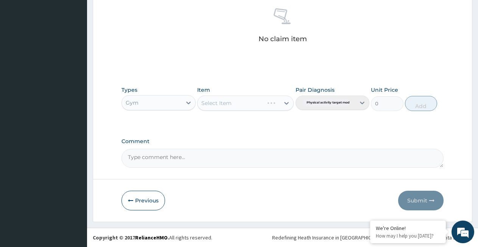
click at [260, 99] on div "Select Item" at bounding box center [245, 103] width 96 height 15
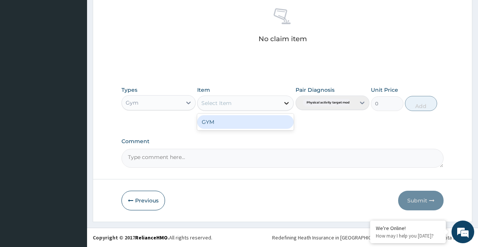
click at [286, 104] on icon at bounding box center [286, 103] width 5 height 3
click at [265, 123] on div "GYM" at bounding box center [245, 122] width 96 height 14
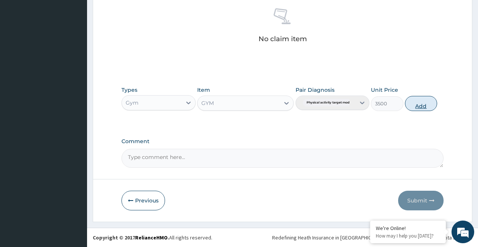
click at [414, 104] on button "Add" at bounding box center [421, 103] width 32 height 15
type input "0"
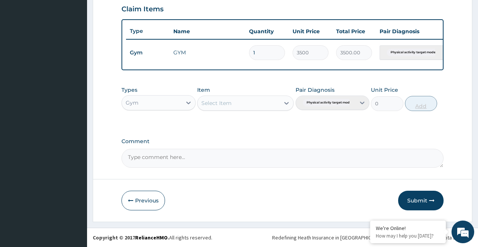
scroll to position [275, 0]
click at [415, 196] on button "Submit" at bounding box center [420, 201] width 45 height 20
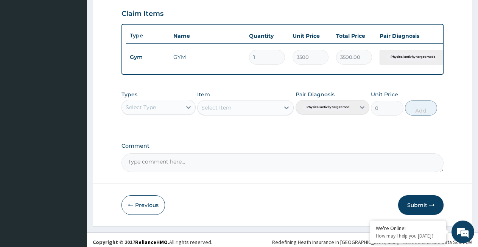
scroll to position [268, 0]
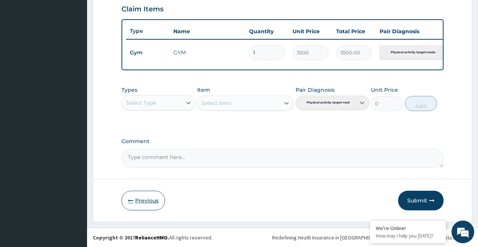
click at [151, 200] on button "Previous" at bounding box center [142, 201] width 43 height 20
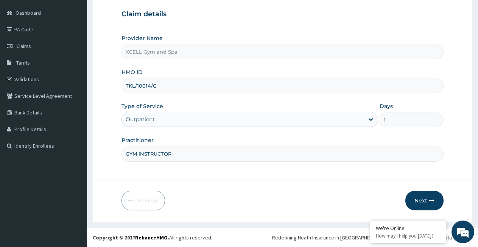
scroll to position [70, 0]
click at [157, 84] on input "TKL/10014/G" at bounding box center [282, 86] width 322 height 15
type input "TKL/10014/F"
click at [418, 200] on button "Next" at bounding box center [424, 201] width 38 height 20
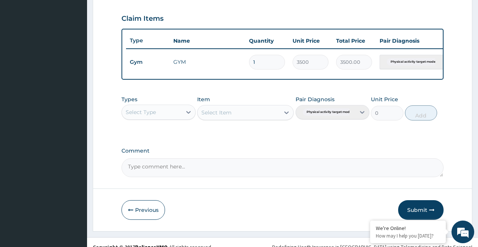
scroll to position [268, 0]
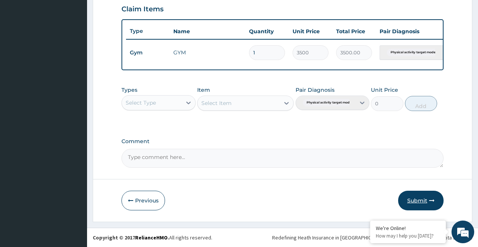
click at [415, 201] on button "Submit" at bounding box center [420, 201] width 45 height 20
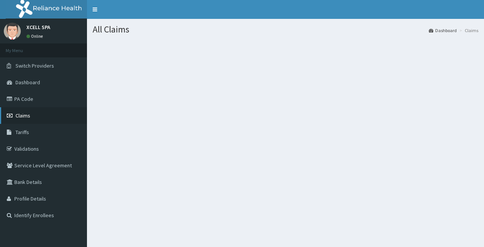
click at [36, 118] on link "Claims" at bounding box center [43, 115] width 87 height 17
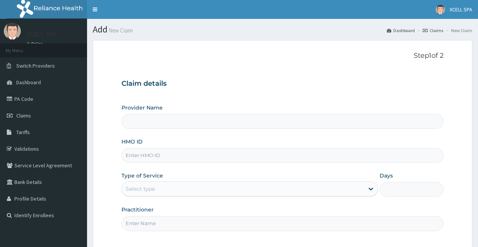
click at [152, 155] on input "HMO ID" at bounding box center [282, 155] width 322 height 15
type input "XCELL Gym and Spa"
type input "1"
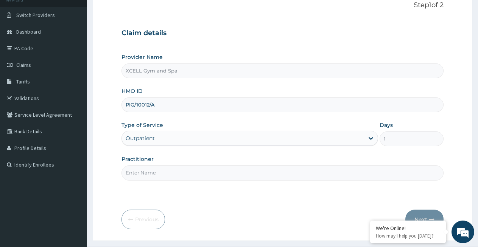
scroll to position [70, 0]
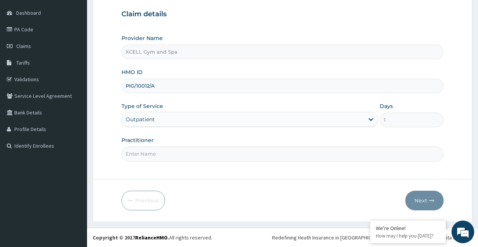
type input "PIG/10012/A"
click at [179, 155] on input "Practitioner" at bounding box center [282, 154] width 322 height 15
type input "GYM INSTRUCTOR"
click at [415, 195] on button "Next" at bounding box center [424, 201] width 38 height 20
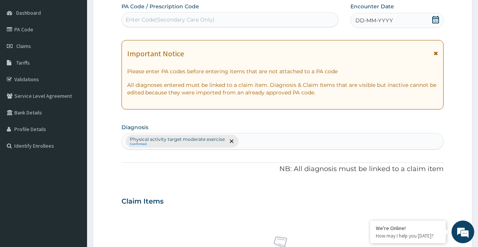
click at [135, 20] on div "Enter Code(Secondary Care Only)" at bounding box center [170, 20] width 89 height 8
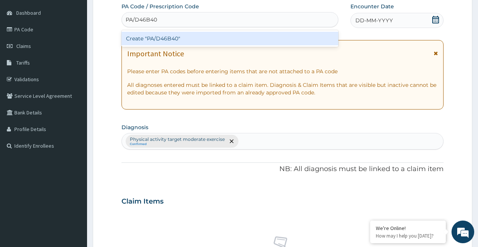
type input "PA/D46B40"
click at [368, 21] on div "PA Code / Prescription Code option Create "PA/D46B40" focused, 1 of 1. 1 result…" at bounding box center [282, 200] width 322 height 394
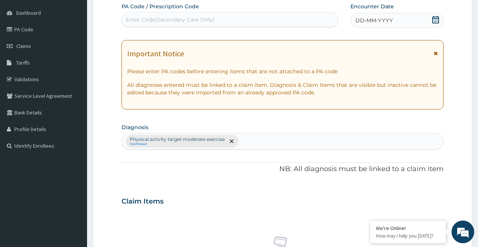
click at [434, 19] on icon at bounding box center [435, 20] width 8 height 8
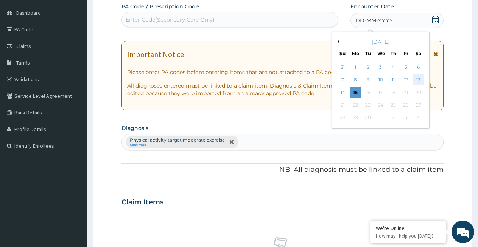
click at [417, 76] on div "13" at bounding box center [418, 79] width 11 height 11
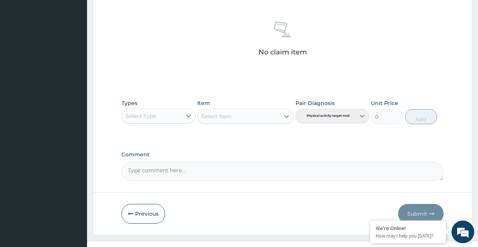
scroll to position [298, 0]
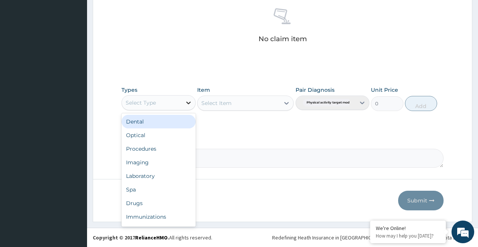
click at [189, 104] on icon at bounding box center [188, 103] width 5 height 3
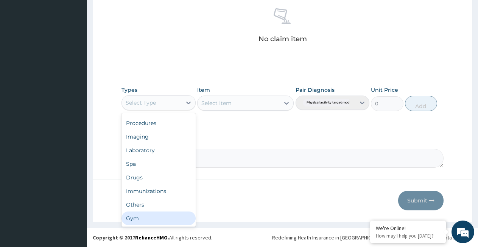
click at [169, 219] on div "Gym" at bounding box center [158, 219] width 74 height 14
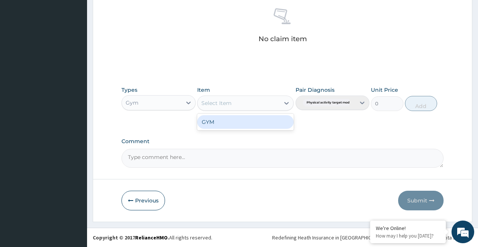
click at [264, 104] on div "Select Item" at bounding box center [238, 103] width 82 height 12
click at [258, 120] on div "GYM" at bounding box center [245, 122] width 96 height 14
type input "3500"
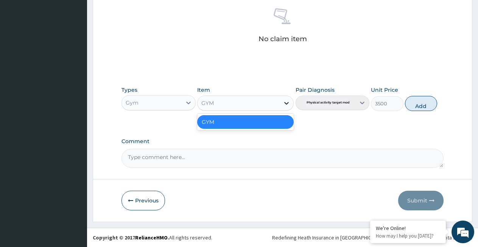
click at [286, 104] on icon at bounding box center [286, 103] width 5 height 3
click at [269, 119] on div "GYM" at bounding box center [245, 122] width 96 height 14
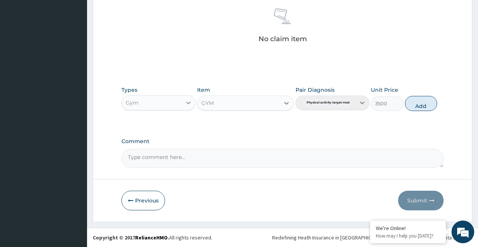
click at [186, 105] on icon at bounding box center [189, 103] width 8 height 8
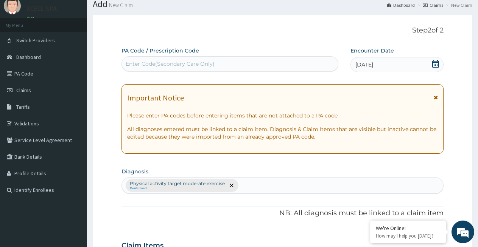
scroll to position [11, 0]
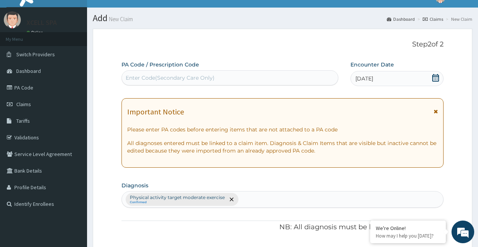
click at [195, 78] on div "Enter Code(Secondary Care Only)" at bounding box center [170, 78] width 89 height 8
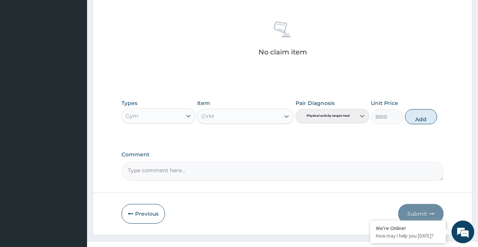
scroll to position [298, 0]
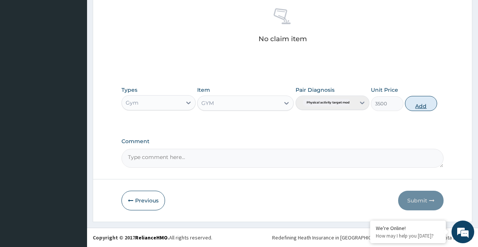
type input "PA/D46B40"
click at [413, 101] on button "Add" at bounding box center [421, 103] width 32 height 15
type input "0"
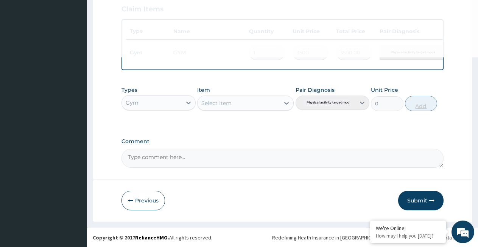
scroll to position [268, 0]
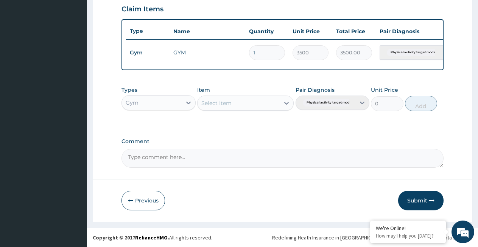
click at [416, 200] on button "Submit" at bounding box center [420, 201] width 45 height 20
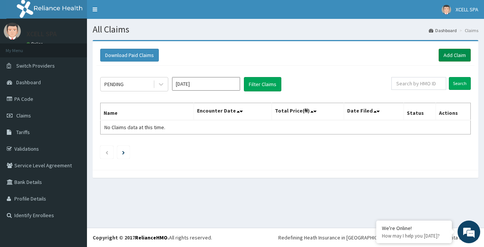
click at [447, 57] on link "Add Claim" at bounding box center [455, 55] width 32 height 13
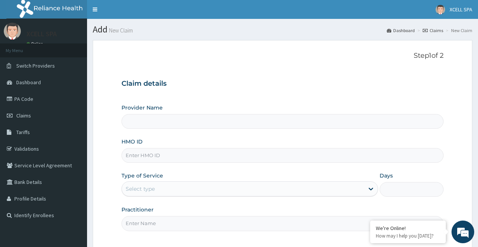
type input "XCELL Gym and Spa"
type input "1"
click at [141, 155] on input "HMO ID" at bounding box center [282, 155] width 322 height 15
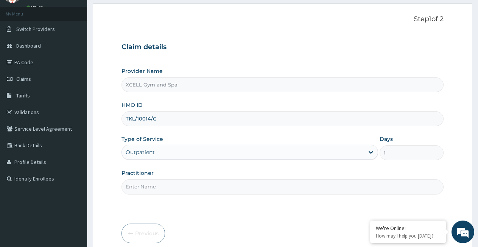
scroll to position [70, 0]
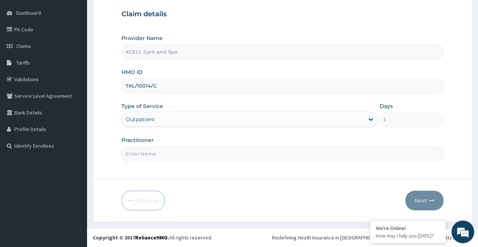
type input "TKL/10014/G"
click at [178, 150] on input "Practitioner" at bounding box center [282, 154] width 322 height 15
type input "GYM INSTRUCTOR"
click at [417, 200] on button "Next" at bounding box center [424, 201] width 38 height 20
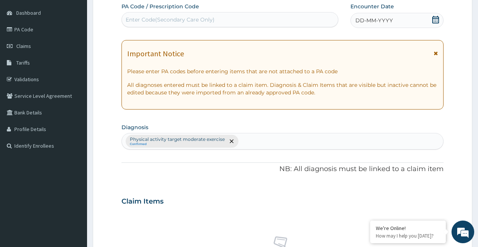
click at [132, 18] on div "Enter Code(Secondary Care Only)" at bounding box center [170, 20] width 89 height 8
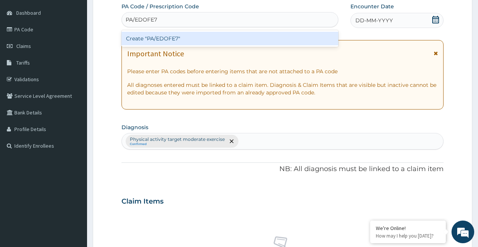
type input "PA/EDOFE7"
click at [363, 24] on div "PA Code / Prescription Code option Create "PA/EDOFE7" focused, 1 of 1. 1 result…" at bounding box center [282, 200] width 322 height 394
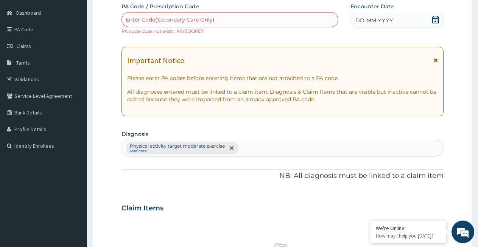
click at [436, 22] on icon at bounding box center [435, 20] width 8 height 8
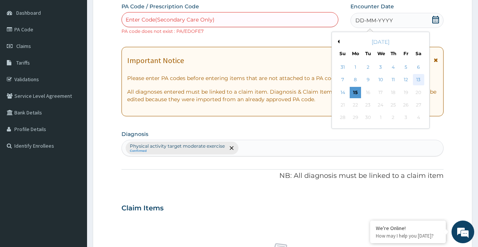
click at [417, 79] on div "13" at bounding box center [418, 79] width 11 height 11
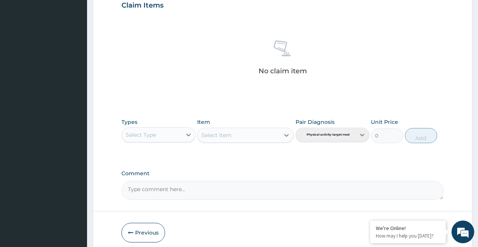
scroll to position [305, 0]
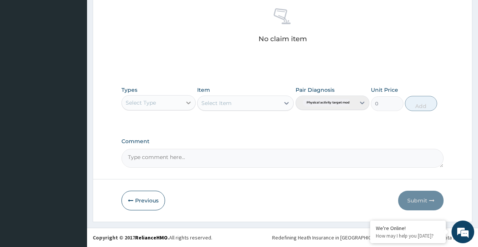
click at [186, 102] on icon at bounding box center [189, 103] width 8 height 8
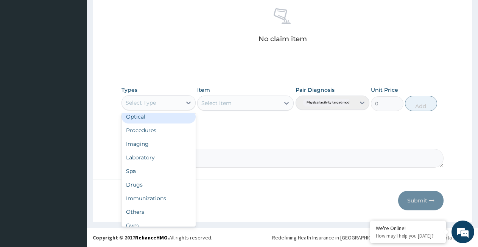
scroll to position [26, 0]
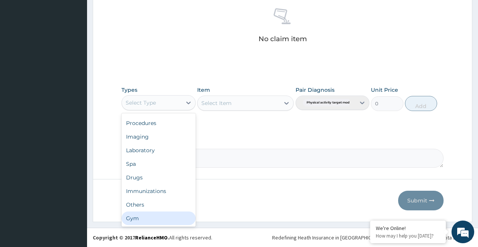
drag, startPoint x: 154, startPoint y: 218, endPoint x: 171, endPoint y: 209, distance: 19.6
click at [154, 218] on div "Gym" at bounding box center [158, 219] width 74 height 14
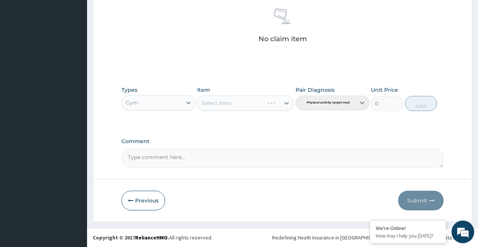
click at [263, 99] on div "Select Item" at bounding box center [245, 103] width 96 height 15
click at [286, 104] on icon at bounding box center [286, 103] width 5 height 3
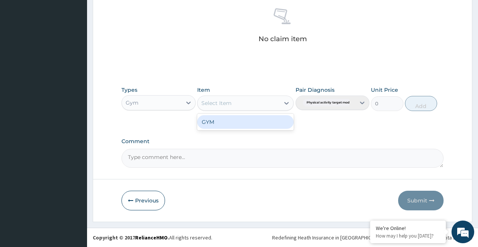
click at [276, 122] on div "GYM" at bounding box center [245, 122] width 96 height 14
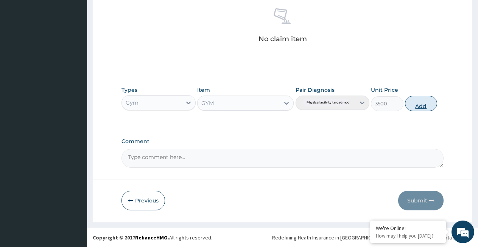
click at [416, 103] on button "Add" at bounding box center [421, 103] width 32 height 15
type input "0"
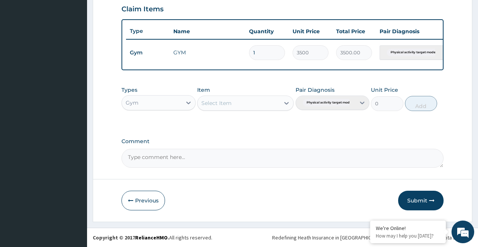
drag, startPoint x: 417, startPoint y: 198, endPoint x: 417, endPoint y: 190, distance: 8.0
click at [417, 195] on button "Submit" at bounding box center [420, 201] width 45 height 20
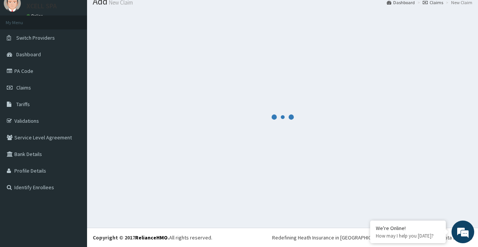
scroll to position [268, 0]
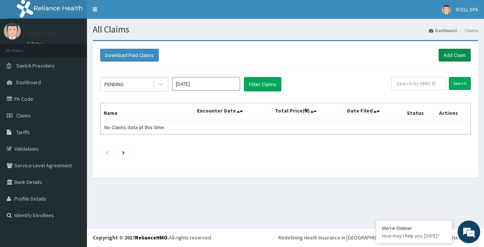
click at [455, 56] on link "Add Claim" at bounding box center [455, 55] width 32 height 13
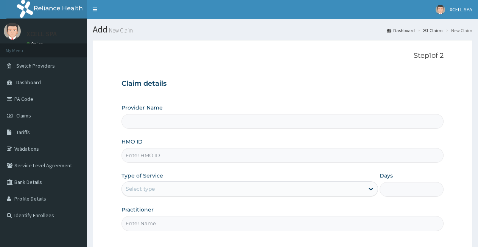
type input "XCELL Gym and Spa"
type input "1"
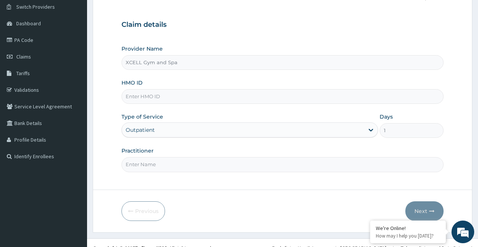
scroll to position [70, 0]
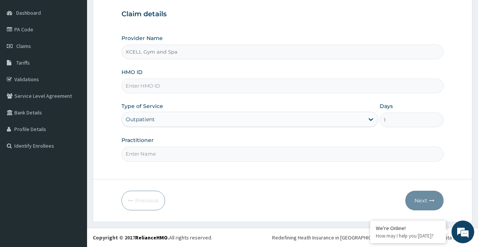
click at [151, 88] on input "HMO ID" at bounding box center [282, 86] width 322 height 15
type input "TKL/10014/A"
click at [161, 156] on input "Practitioner" at bounding box center [282, 154] width 322 height 15
type input "GYM INSTRUCTOR"
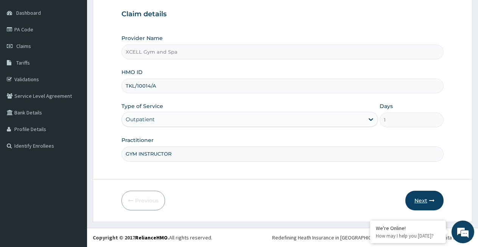
click at [417, 199] on button "Next" at bounding box center [424, 201] width 38 height 20
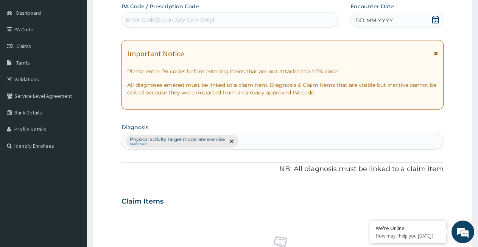
click at [136, 18] on div "Enter Code(Secondary Care Only)" at bounding box center [170, 20] width 89 height 8
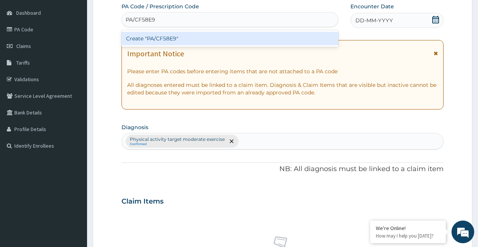
type input "PA/CF58E9"
click at [372, 23] on div "PA Code / Prescription Code option Create "PA/CF58E9" focused, 1 of 1. 1 result…" at bounding box center [282, 200] width 322 height 394
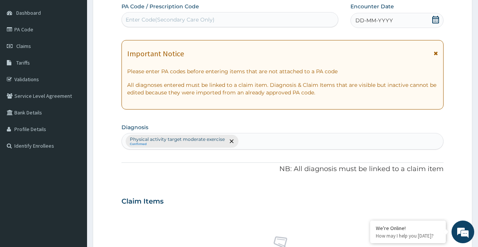
click at [436, 20] on icon at bounding box center [435, 20] width 8 height 8
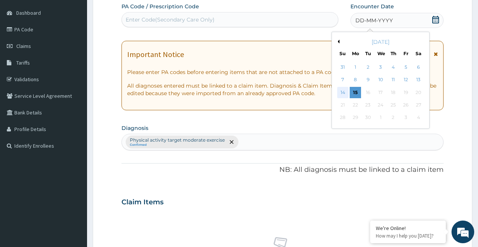
click at [340, 91] on div "14" at bounding box center [342, 92] width 11 height 11
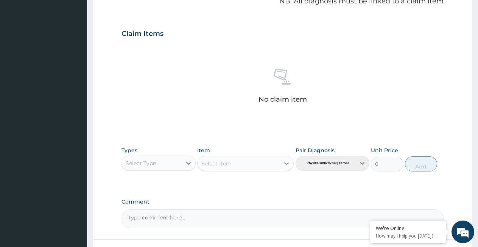
scroll to position [259, 0]
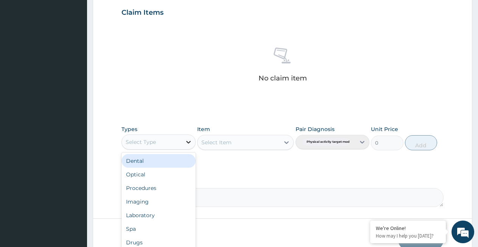
click at [188, 144] on icon at bounding box center [189, 142] width 8 height 8
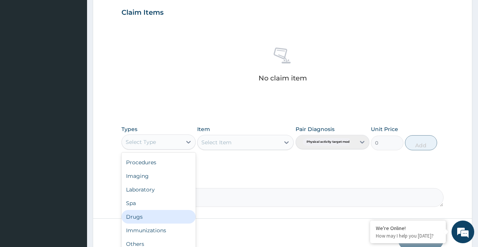
scroll to position [298, 0]
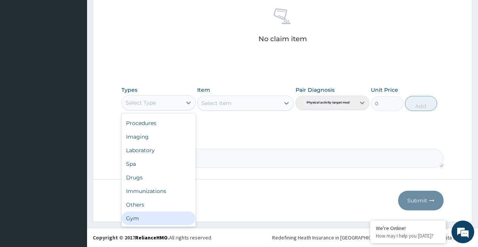
drag, startPoint x: 151, startPoint y: 220, endPoint x: 155, endPoint y: 217, distance: 4.3
click at [152, 219] on div "Gym" at bounding box center [158, 219] width 74 height 14
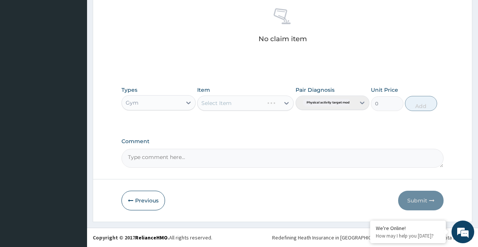
click at [243, 105] on div "Select Item" at bounding box center [245, 103] width 96 height 15
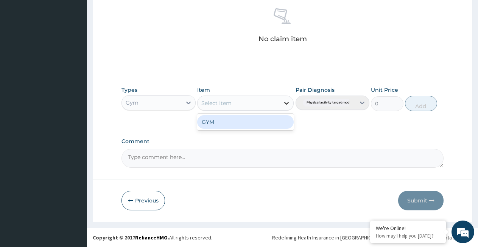
click at [286, 103] on icon at bounding box center [286, 103] width 5 height 3
click at [274, 124] on div "GYM" at bounding box center [245, 122] width 96 height 14
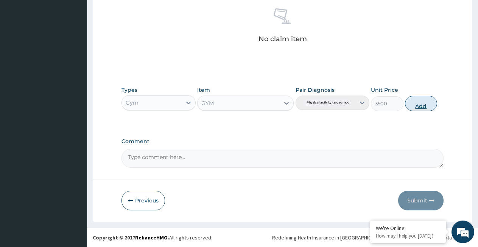
click at [419, 105] on button "Add" at bounding box center [421, 103] width 32 height 15
type input "0"
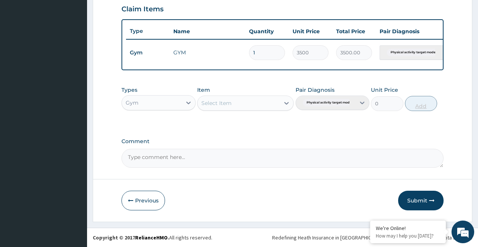
scroll to position [268, 0]
drag, startPoint x: 417, startPoint y: 199, endPoint x: 416, endPoint y: 187, distance: 12.6
click at [416, 198] on button "Submit" at bounding box center [420, 201] width 45 height 20
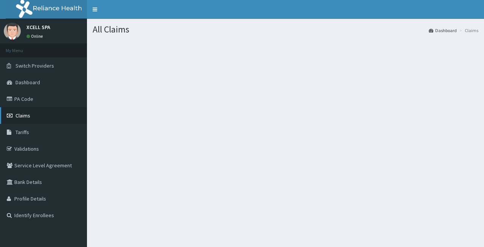
click at [32, 115] on link "Claims" at bounding box center [43, 115] width 87 height 17
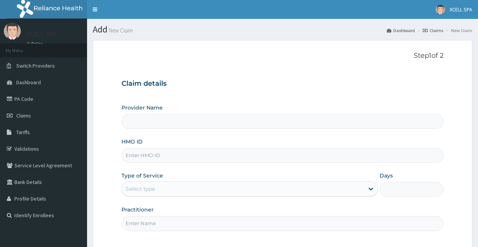
click at [140, 157] on input "HMO ID" at bounding box center [282, 155] width 322 height 15
type input "XCELL Gym and Spa"
type input "1"
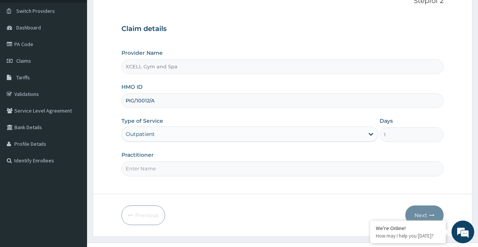
scroll to position [70, 0]
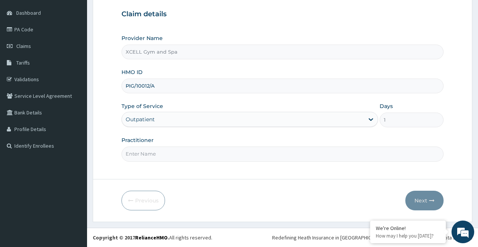
type input "PIG/10012/A"
click at [171, 157] on input "Practitioner" at bounding box center [282, 154] width 322 height 15
type input "GYM INSTRUCTOR"
click at [426, 198] on button "Next" at bounding box center [424, 201] width 38 height 20
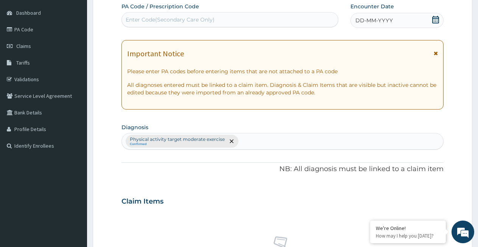
click at [145, 18] on div "Enter Code(Secondary Care Only)" at bounding box center [170, 20] width 89 height 8
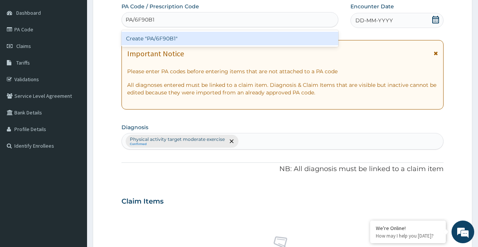
type input "PA/6F90B1"
click at [392, 20] on div "PA Code / Prescription Code option Create "PA/6F90B1" focused, 1 of 1. 1 result…" at bounding box center [282, 200] width 322 height 394
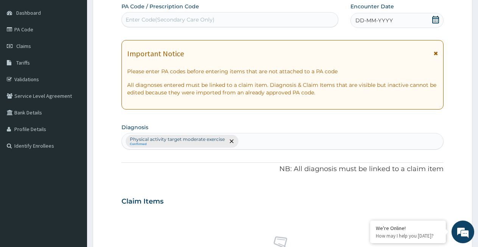
click at [436, 20] on icon at bounding box center [435, 20] width 8 height 8
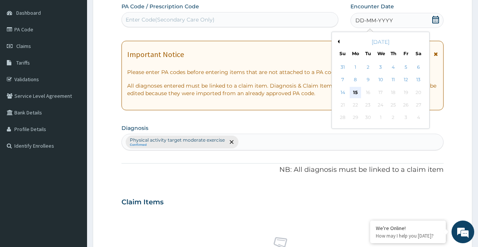
click at [354, 90] on div "15" at bounding box center [354, 92] width 11 height 11
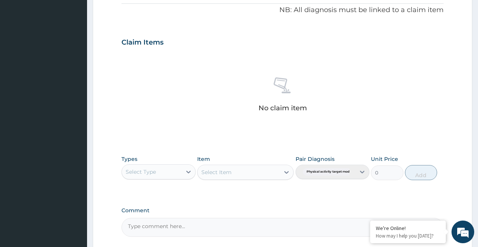
scroll to position [235, 0]
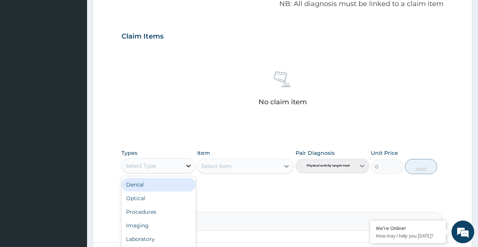
click at [189, 169] on icon at bounding box center [189, 166] width 8 height 8
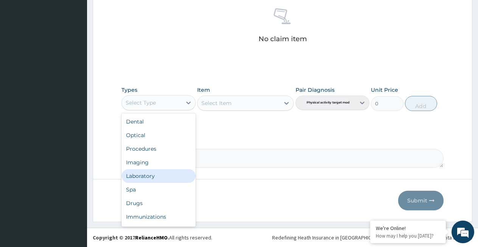
scroll to position [26, 0]
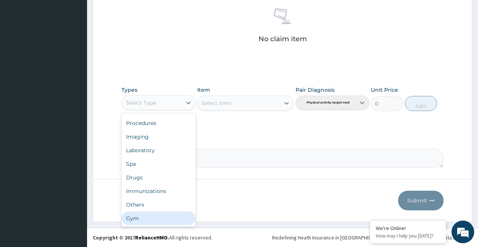
click at [158, 220] on div "Gym" at bounding box center [158, 219] width 74 height 14
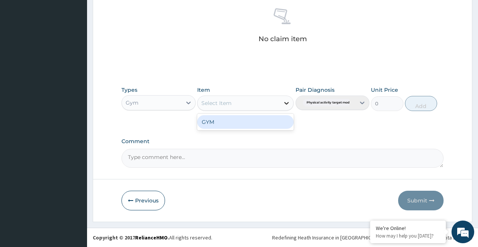
click at [289, 104] on icon at bounding box center [286, 103] width 8 height 8
click at [273, 120] on div "GYM" at bounding box center [245, 122] width 96 height 14
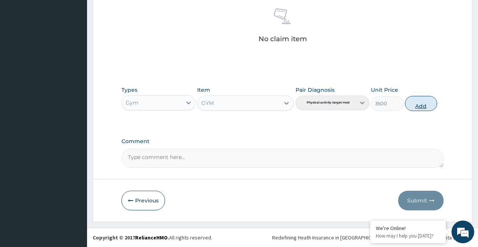
click at [420, 103] on button "Add" at bounding box center [421, 103] width 32 height 15
type input "0"
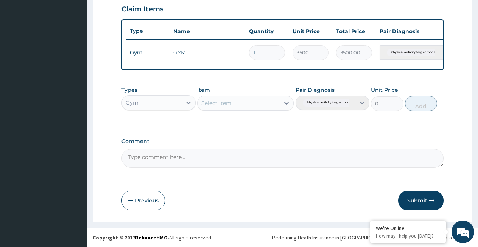
click at [418, 201] on button "Submit" at bounding box center [420, 201] width 45 height 20
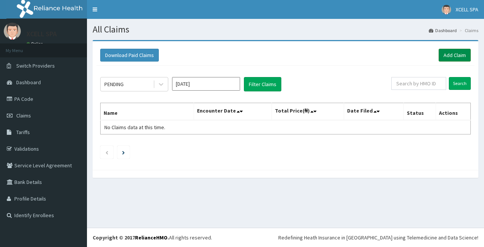
click at [456, 54] on link "Add Claim" at bounding box center [455, 55] width 32 height 13
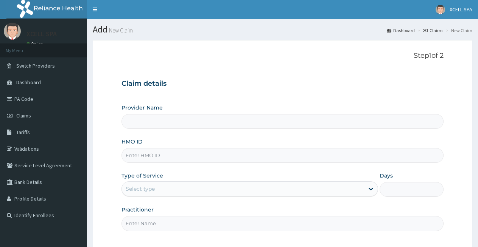
click at [153, 155] on input "HMO ID" at bounding box center [282, 155] width 322 height 15
type input "XCELL Gym and Spa"
type input "1"
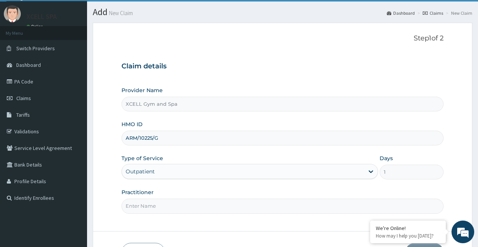
scroll to position [70, 0]
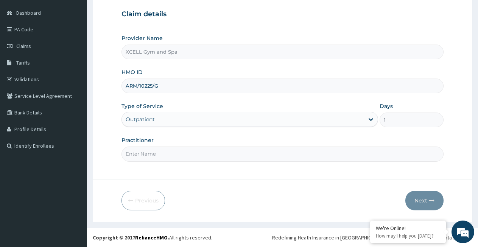
type input "ARM/10225/G"
click at [205, 156] on input "Practitioner" at bounding box center [282, 154] width 322 height 15
type input "GYM INSTRUCTOR"
click at [422, 200] on button "Next" at bounding box center [424, 201] width 38 height 20
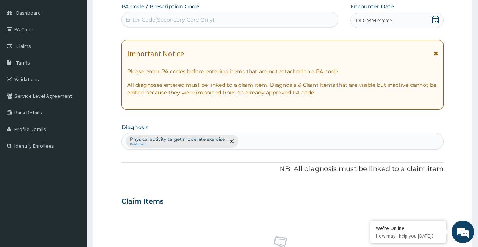
click at [137, 17] on div "Enter Code(Secondary Care Only)" at bounding box center [170, 20] width 89 height 8
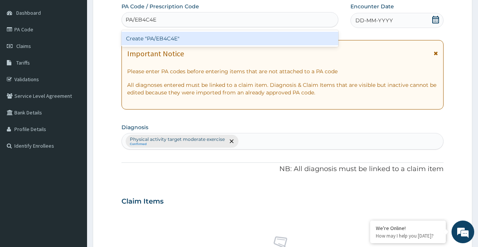
type input "PA/EB4C4E"
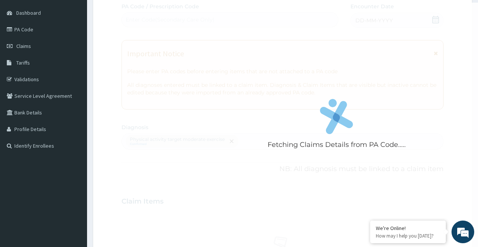
click at [366, 20] on div "Fetching Claims Details from PA Code..... PA Code / Prescription Code Enter Cod…" at bounding box center [282, 200] width 322 height 394
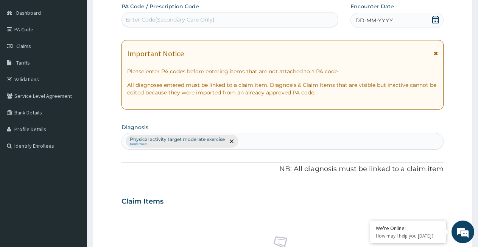
click at [435, 22] on icon at bounding box center [435, 20] width 7 height 8
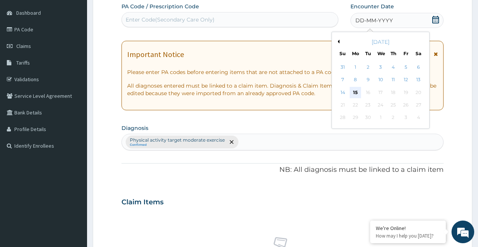
click at [352, 91] on div "15" at bounding box center [354, 92] width 11 height 11
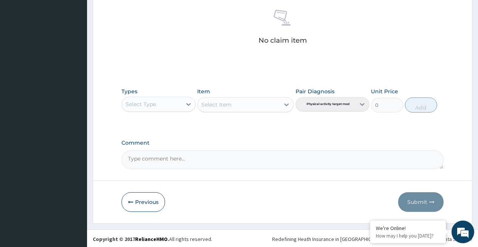
scroll to position [298, 0]
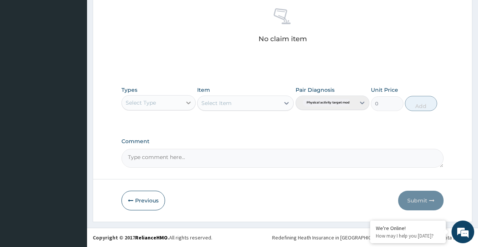
click at [188, 102] on icon at bounding box center [189, 103] width 8 height 8
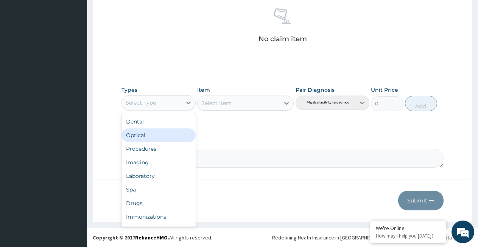
scroll to position [26, 0]
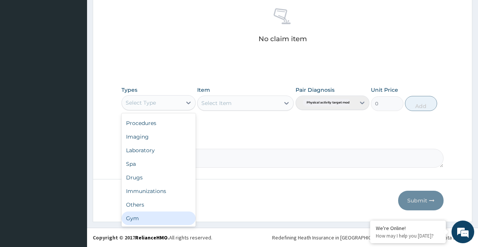
click at [157, 219] on div "Gym" at bounding box center [158, 219] width 74 height 14
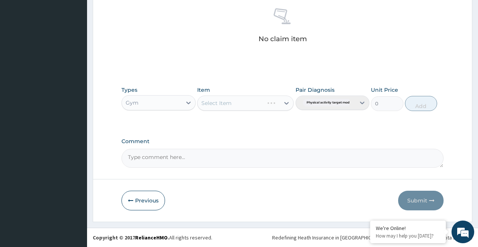
click at [231, 102] on div "Select Item" at bounding box center [245, 103] width 96 height 15
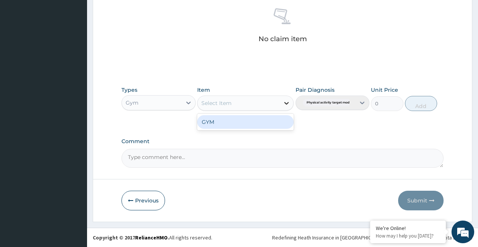
click at [285, 103] on icon at bounding box center [286, 103] width 5 height 3
click at [271, 121] on div "GYM" at bounding box center [245, 122] width 96 height 14
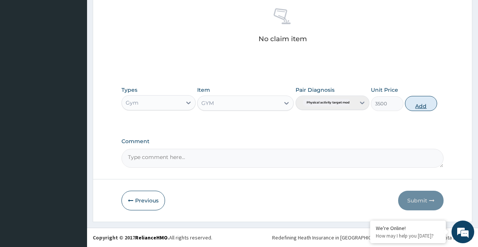
click at [419, 104] on button "Add" at bounding box center [421, 103] width 32 height 15
type input "0"
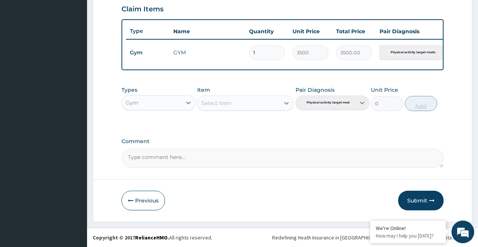
scroll to position [268, 0]
drag, startPoint x: 414, startPoint y: 200, endPoint x: 416, endPoint y: 190, distance: 9.9
click at [414, 198] on button "Submit" at bounding box center [420, 201] width 45 height 20
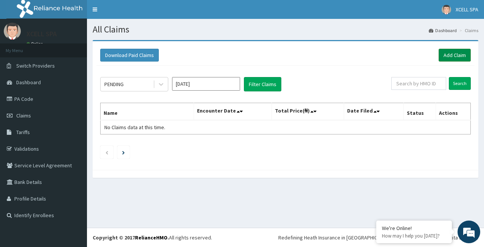
click at [458, 56] on link "Add Claim" at bounding box center [455, 55] width 32 height 13
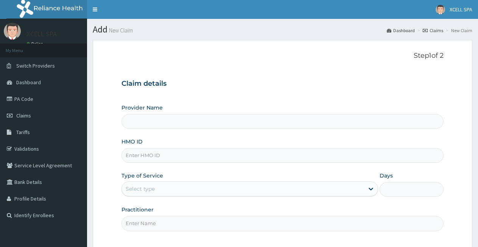
type input "XCELL Gym and Spa"
type input "1"
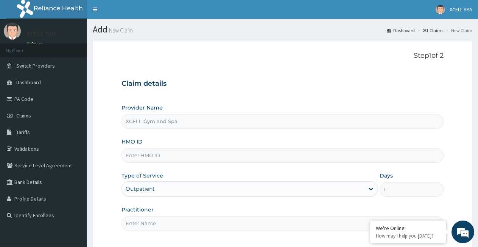
click at [144, 157] on input "HMO ID" at bounding box center [282, 155] width 322 height 15
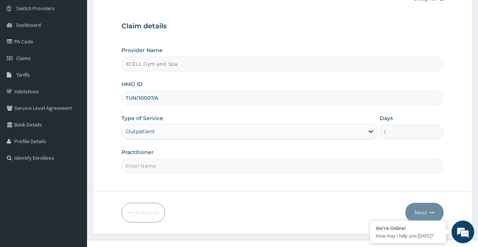
scroll to position [70, 0]
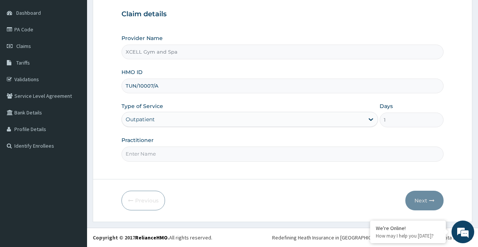
type input "TUN/10007/A"
click at [188, 157] on input "Practitioner" at bounding box center [282, 154] width 322 height 15
type input "GYM INSTRUCTOR"
click at [419, 202] on button "Next" at bounding box center [424, 201] width 38 height 20
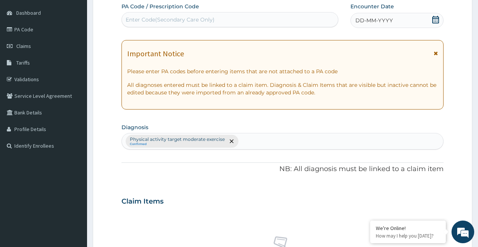
click at [168, 20] on div "Enter Code(Secondary Care Only)" at bounding box center [170, 20] width 89 height 8
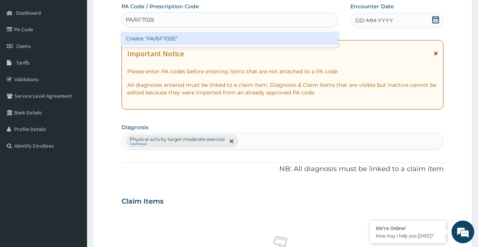
type input "PA/6F702E"
click at [368, 20] on div "PA Code / Prescription Code option Create "PA/6F702E" focused, 1 of 1. 1 result…" at bounding box center [282, 200] width 322 height 394
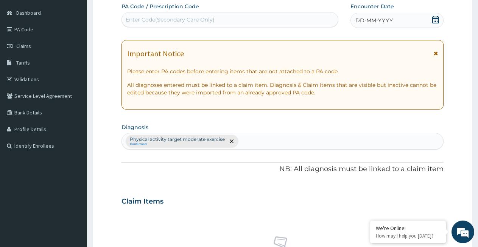
click at [433, 23] on icon at bounding box center [435, 20] width 7 height 8
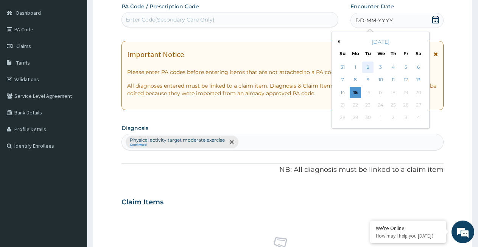
click at [368, 67] on div "2" at bounding box center [367, 67] width 11 height 11
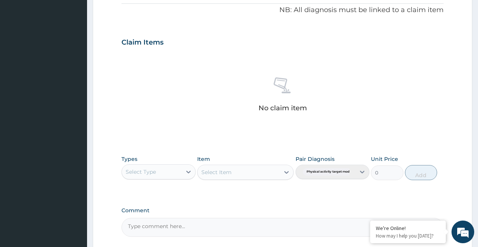
scroll to position [230, 0]
click at [189, 171] on icon at bounding box center [188, 171] width 5 height 3
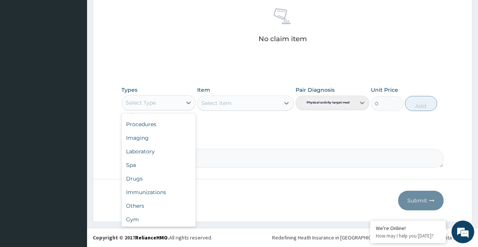
scroll to position [26, 0]
click at [143, 220] on div "Gym" at bounding box center [158, 219] width 74 height 14
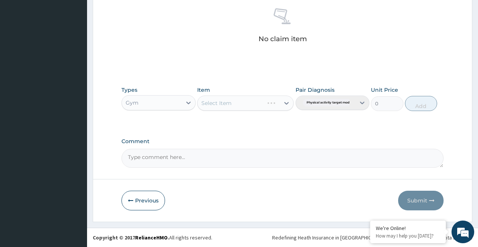
click at [233, 103] on div "Select Item" at bounding box center [245, 103] width 96 height 15
click at [286, 103] on icon at bounding box center [286, 103] width 8 height 8
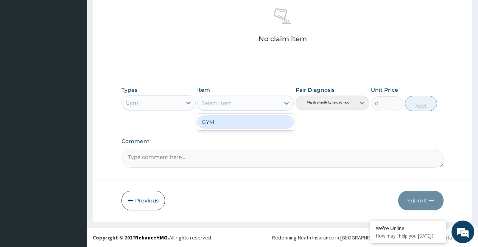
click at [271, 120] on div "GYM" at bounding box center [245, 122] width 96 height 14
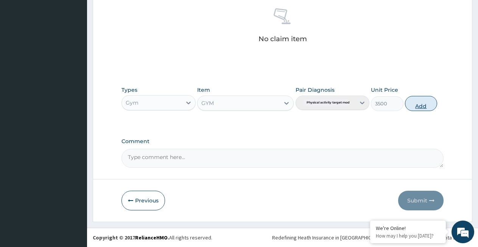
click at [416, 103] on button "Add" at bounding box center [421, 103] width 32 height 15
type input "0"
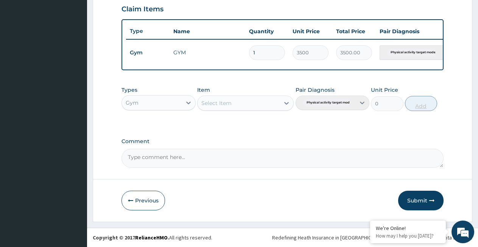
scroll to position [268, 0]
click at [413, 200] on button "Submit" at bounding box center [420, 201] width 45 height 20
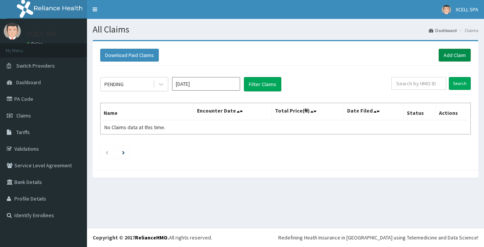
click at [445, 55] on link "Add Claim" at bounding box center [455, 55] width 32 height 13
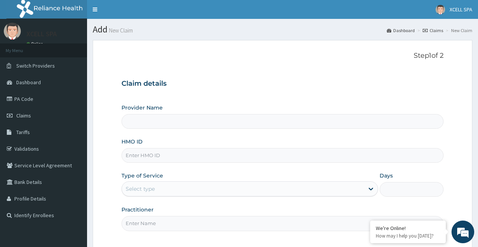
click at [151, 157] on input "HMO ID" at bounding box center [282, 155] width 322 height 15
type input "XCELL Gym and Spa"
type input "1"
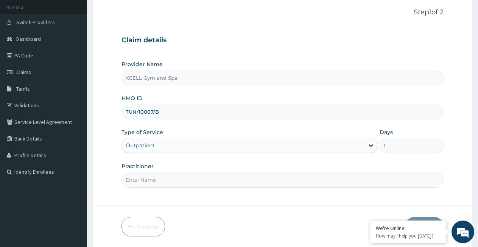
scroll to position [70, 0]
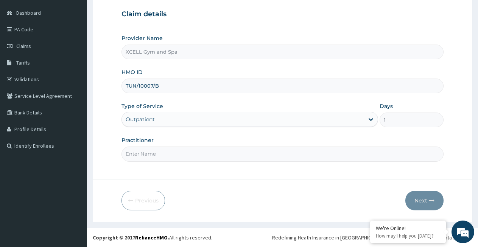
type input "TUN/10007/B"
click at [132, 170] on form "Step 1 of 2 Claim details Provider Name XCELL Gym and Spa HMO ID TUN/10007/B Ty…" at bounding box center [282, 97] width 379 height 252
click at [157, 153] on input "Practitioner" at bounding box center [282, 154] width 322 height 15
type input "GYM INSTRUCTOR"
click at [416, 195] on button "Next" at bounding box center [424, 201] width 38 height 20
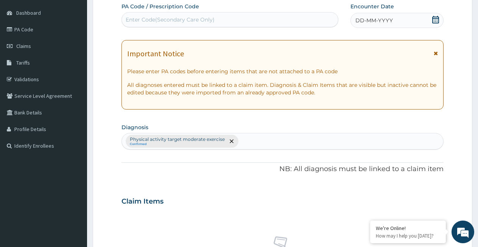
click at [194, 19] on div "Enter Code(Secondary Care Only)" at bounding box center [170, 20] width 89 height 8
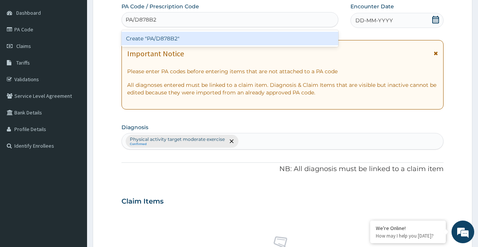
type input "PA/D878B2"
click at [364, 21] on div "PA Code / Prescription Code option Create "PA/D878B2" focused, 1 of 1. 1 result…" at bounding box center [282, 200] width 322 height 394
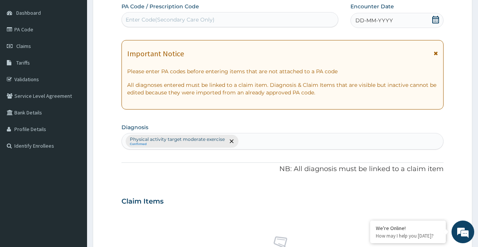
click at [436, 22] on icon at bounding box center [435, 20] width 8 height 8
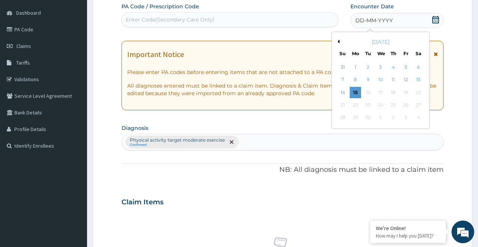
click at [366, 67] on div "2" at bounding box center [367, 67] width 11 height 11
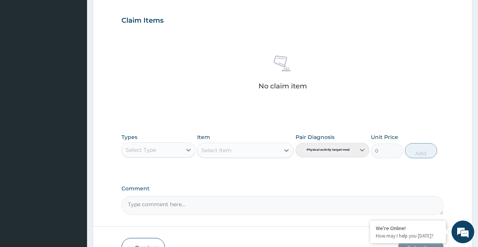
scroll to position [250, 0]
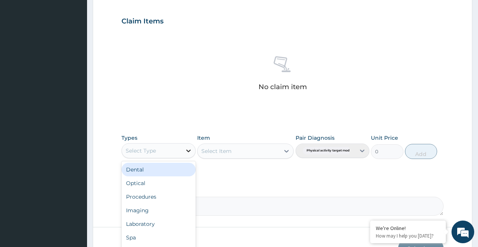
click at [189, 150] on icon at bounding box center [189, 151] width 8 height 8
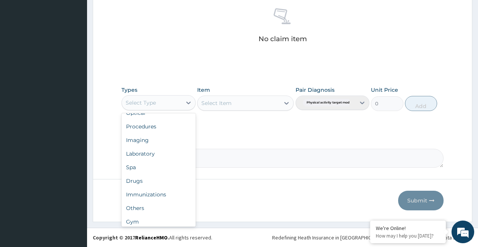
scroll to position [26, 0]
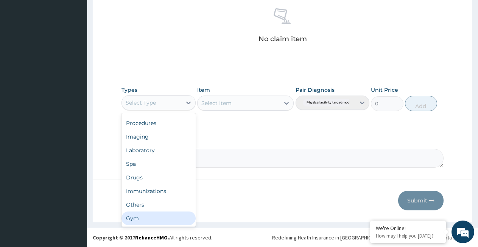
click at [164, 215] on div "Gym" at bounding box center [158, 219] width 74 height 14
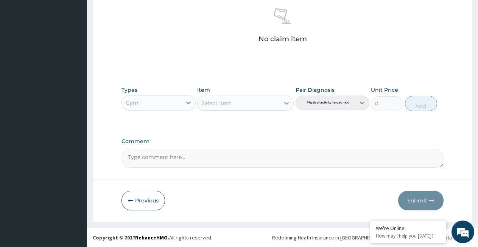
click at [287, 102] on icon at bounding box center [286, 103] width 8 height 8
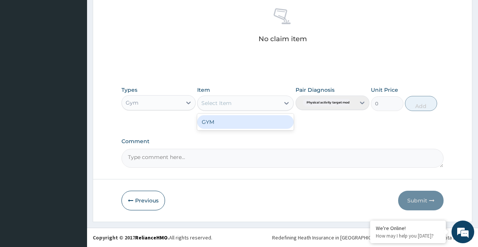
click at [272, 120] on div "GYM" at bounding box center [245, 122] width 96 height 14
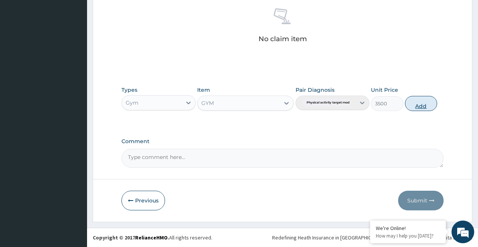
click at [417, 106] on button "Add" at bounding box center [421, 103] width 32 height 15
type input "0"
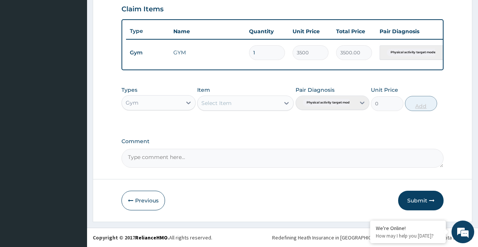
scroll to position [268, 0]
drag, startPoint x: 414, startPoint y: 198, endPoint x: 413, endPoint y: 195, distance: 3.9
click at [414, 198] on button "Submit" at bounding box center [420, 201] width 45 height 20
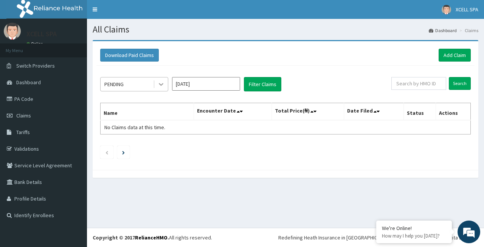
click at [163, 85] on icon at bounding box center [161, 85] width 8 height 8
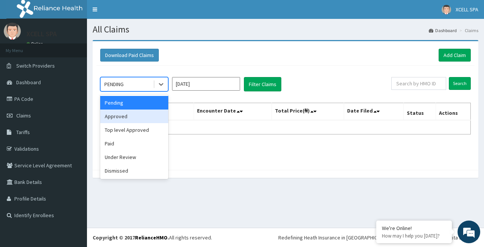
click at [147, 116] on div "Approved" at bounding box center [134, 117] width 68 height 14
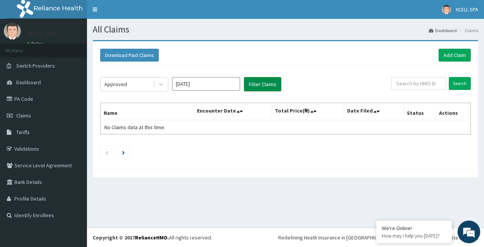
click at [253, 84] on button "Filter Claims" at bounding box center [262, 84] width 37 height 14
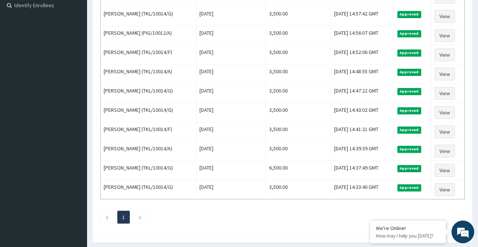
scroll to position [239, 0]
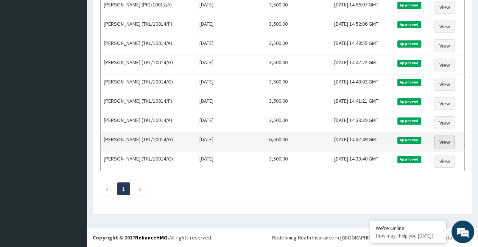
click at [449, 143] on link "View" at bounding box center [444, 142] width 20 height 13
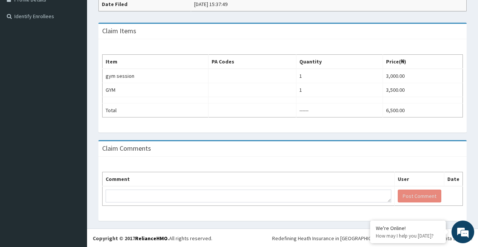
scroll to position [200, 0]
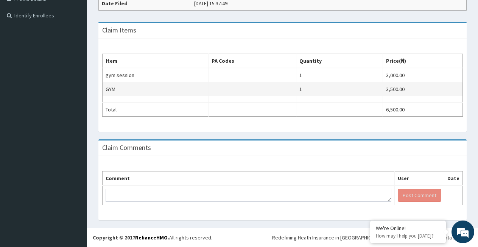
click at [300, 90] on td "1" at bounding box center [339, 89] width 87 height 14
click at [394, 91] on td "3,500.00" at bounding box center [423, 89] width 80 height 14
drag, startPoint x: 391, startPoint y: 90, endPoint x: 223, endPoint y: 89, distance: 168.3
click at [223, 89] on td at bounding box center [252, 89] width 88 height 14
click at [105, 90] on td "GYM" at bounding box center [155, 89] width 106 height 14
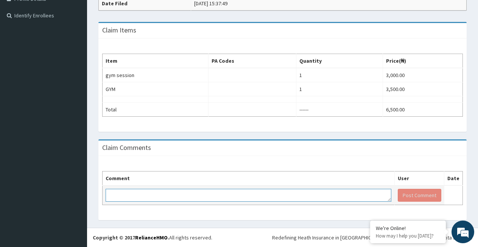
click at [115, 196] on textarea at bounding box center [247, 195] width 285 height 13
type textarea "O"
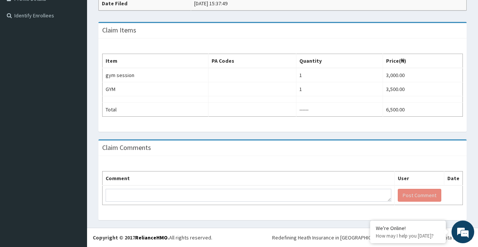
click at [53, 72] on aside "XCELL SPA Online My Menu Switch Providers Dashboard PA Code Claims Tariffs Vali…" at bounding box center [43, 23] width 87 height 447
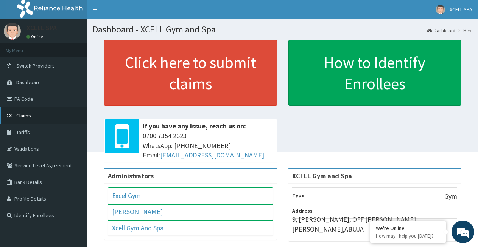
click at [64, 114] on link "Claims" at bounding box center [43, 115] width 87 height 17
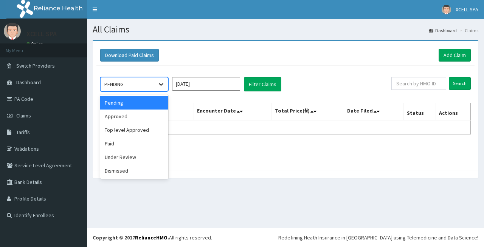
click at [161, 85] on icon at bounding box center [161, 85] width 5 height 3
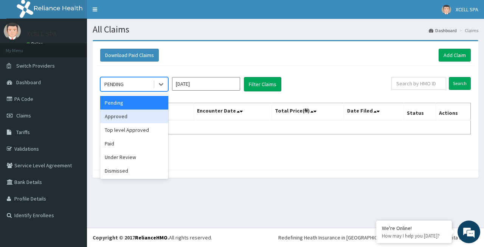
click at [142, 117] on div "Approved" at bounding box center [134, 117] width 68 height 14
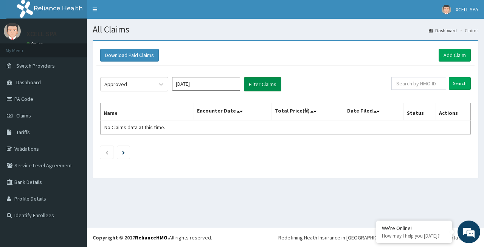
click at [264, 85] on button "Filter Claims" at bounding box center [262, 84] width 37 height 14
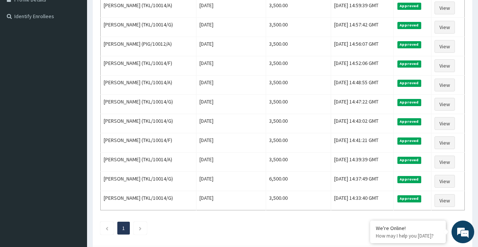
scroll to position [200, 0]
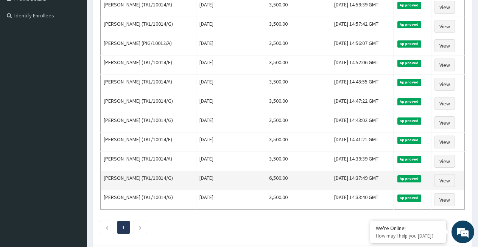
click at [178, 178] on td "Abubakar Kori Alkali (TKL/10014/G)" at bounding box center [149, 180] width 96 height 19
click at [105, 178] on td "Abubakar Kori Alkali (TKL/10014/G)" at bounding box center [149, 180] width 96 height 19
click at [444, 178] on link "View" at bounding box center [444, 180] width 20 height 13
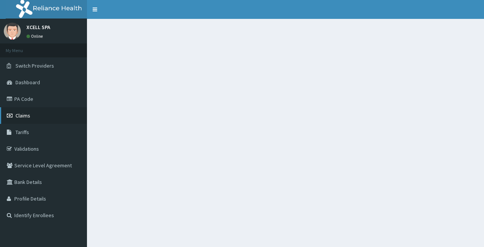
click at [47, 115] on link "Claims" at bounding box center [43, 115] width 87 height 17
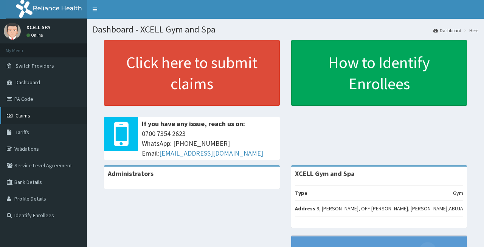
click at [27, 115] on span "Claims" at bounding box center [23, 115] width 15 height 7
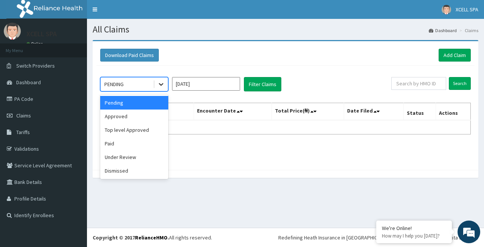
click at [161, 85] on icon at bounding box center [161, 85] width 5 height 3
click at [144, 118] on div "Approved" at bounding box center [134, 117] width 68 height 14
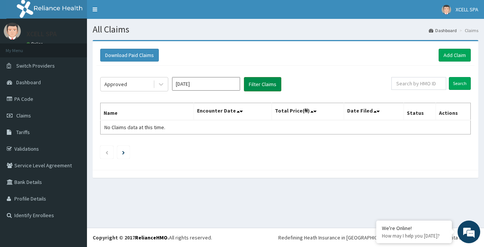
click at [259, 85] on button "Filter Claims" at bounding box center [262, 84] width 37 height 14
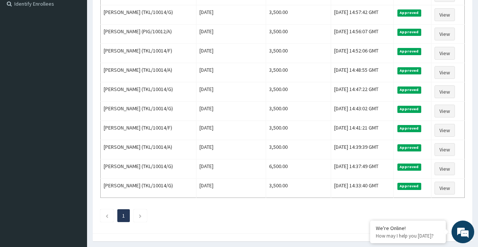
scroll to position [239, 0]
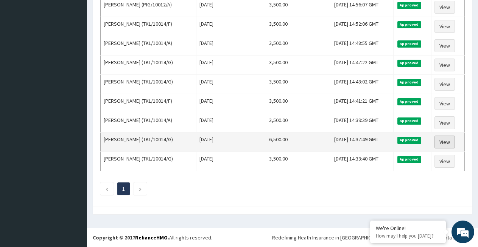
click at [444, 144] on link "View" at bounding box center [444, 142] width 20 height 13
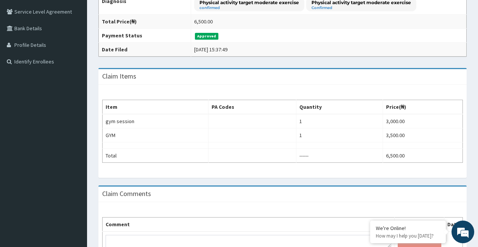
scroll to position [157, 0]
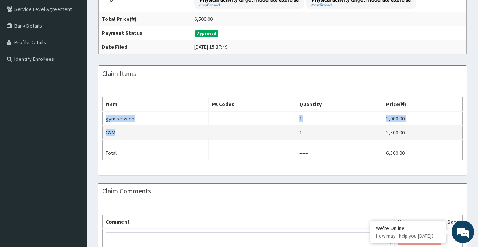
drag, startPoint x: 105, startPoint y: 118, endPoint x: 183, endPoint y: 126, distance: 78.7
click at [183, 126] on tbody "gym session 1 3,000.00 GYM 1 3,500.00 Total ------ 6,500.00" at bounding box center [282, 136] width 360 height 49
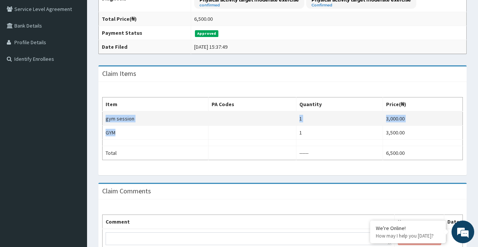
click at [175, 119] on td "gym session" at bounding box center [155, 119] width 106 height 14
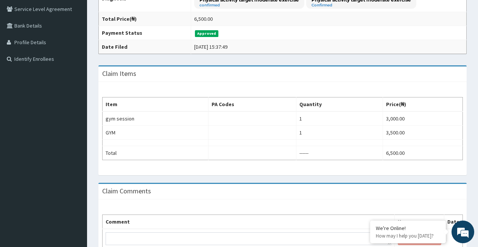
scroll to position [200, 0]
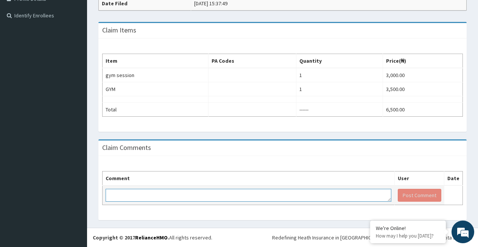
click at [128, 194] on textarea at bounding box center [247, 195] width 285 height 13
type textarea "ONLY ONE ENCOUNTER NOT 2"
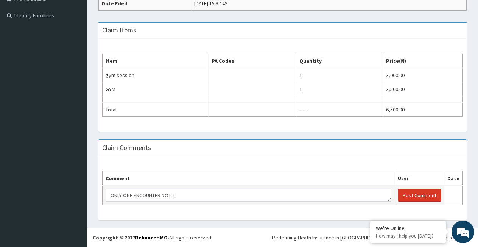
click at [403, 194] on button "Post Comment" at bounding box center [418, 195] width 43 height 13
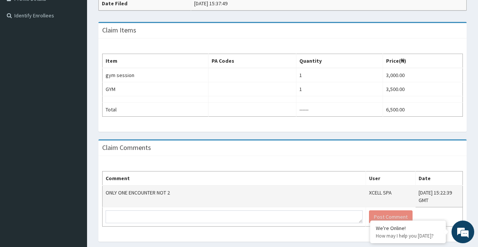
click at [283, 162] on div "Comment User Date ONLY ONE ENCOUNTER NOT 2 XCELL SPA [DATE] 15:22:39 GMT Post C…" at bounding box center [282, 199] width 368 height 86
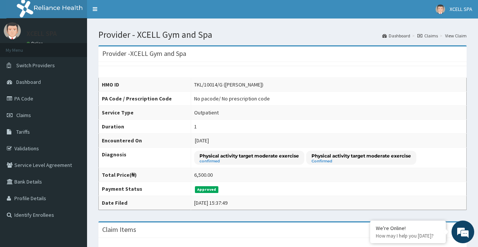
scroll to position [0, 0]
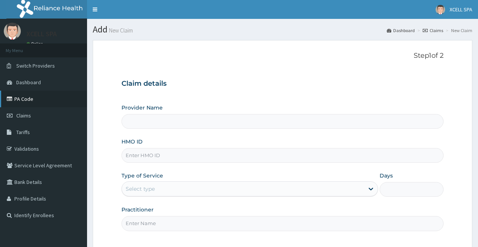
type input "XCELL Gym and Spa"
type input "1"
click at [31, 113] on span "Claims" at bounding box center [23, 115] width 15 height 7
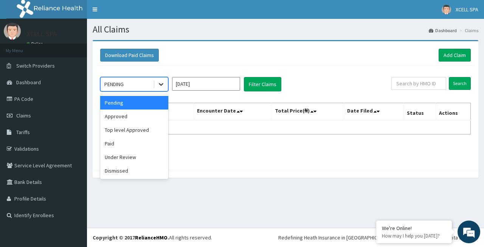
click at [158, 84] on icon at bounding box center [161, 85] width 8 height 8
click at [138, 116] on div "Approved" at bounding box center [134, 117] width 68 height 14
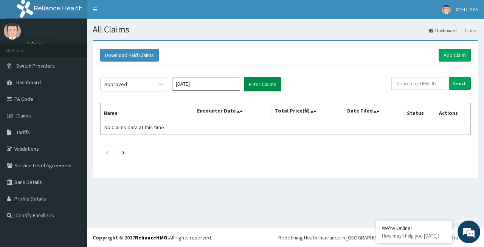
click at [253, 86] on button "Filter Claims" at bounding box center [262, 84] width 37 height 14
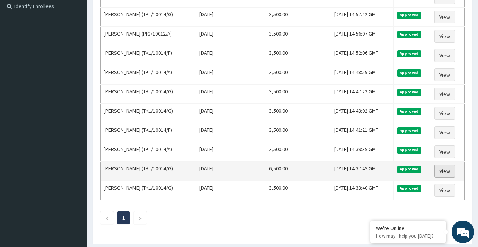
click at [448, 172] on link "View" at bounding box center [444, 171] width 20 height 13
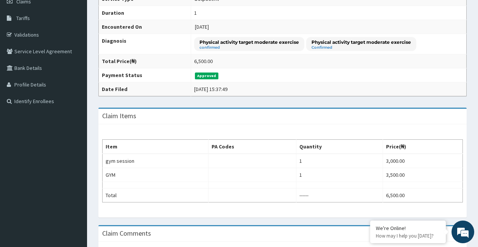
scroll to position [116, 0]
